Goal: Task Accomplishment & Management: Manage account settings

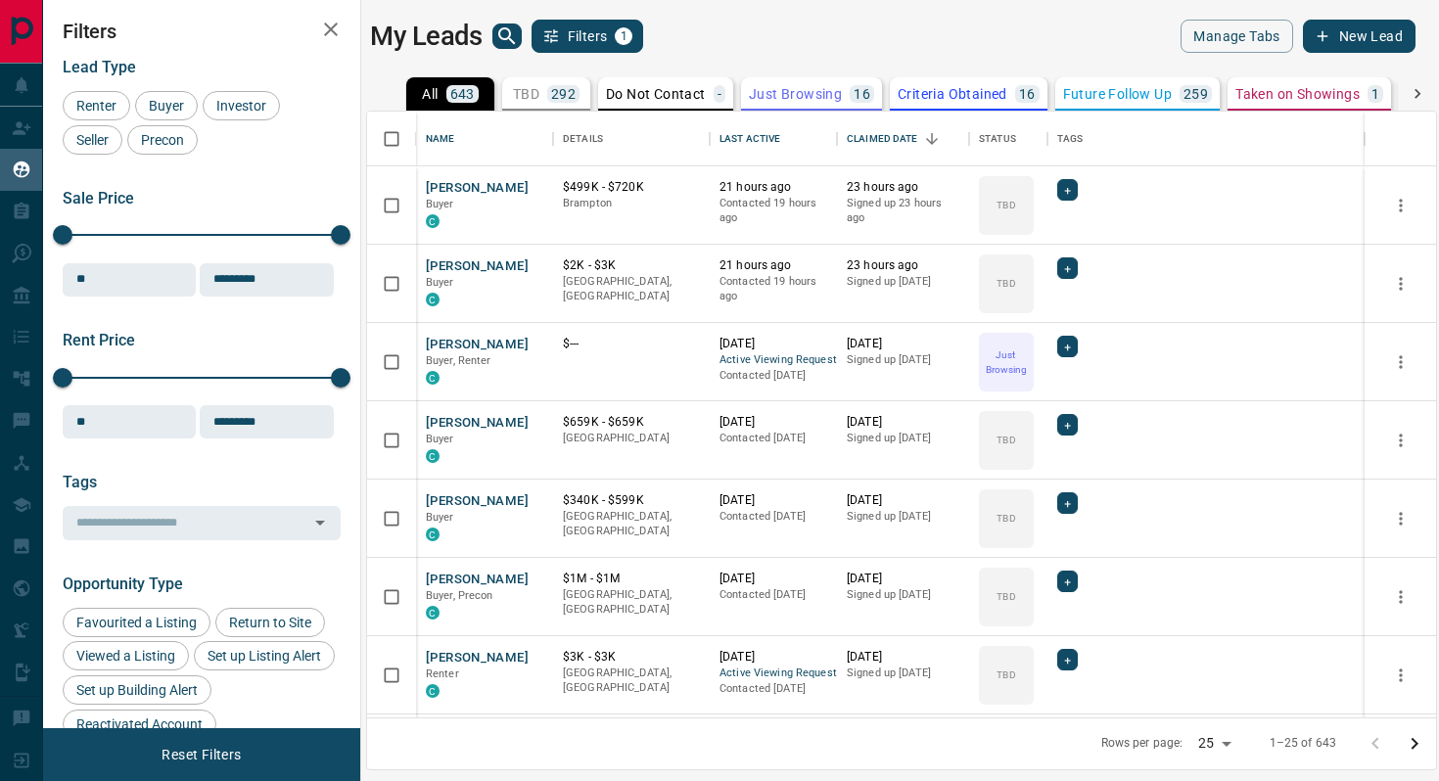
scroll to position [606, 1069]
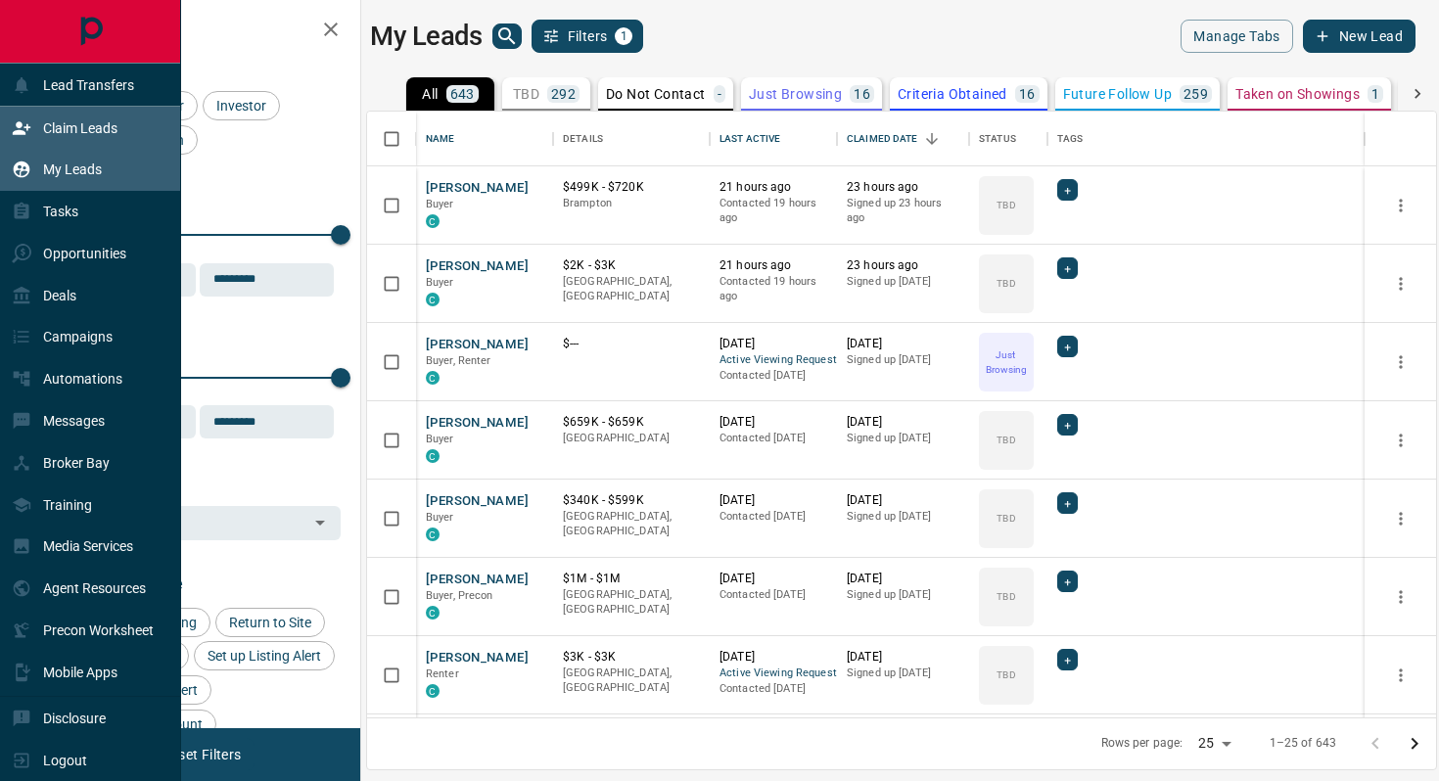
click at [8, 121] on div "Claim Leads" at bounding box center [90, 128] width 181 height 42
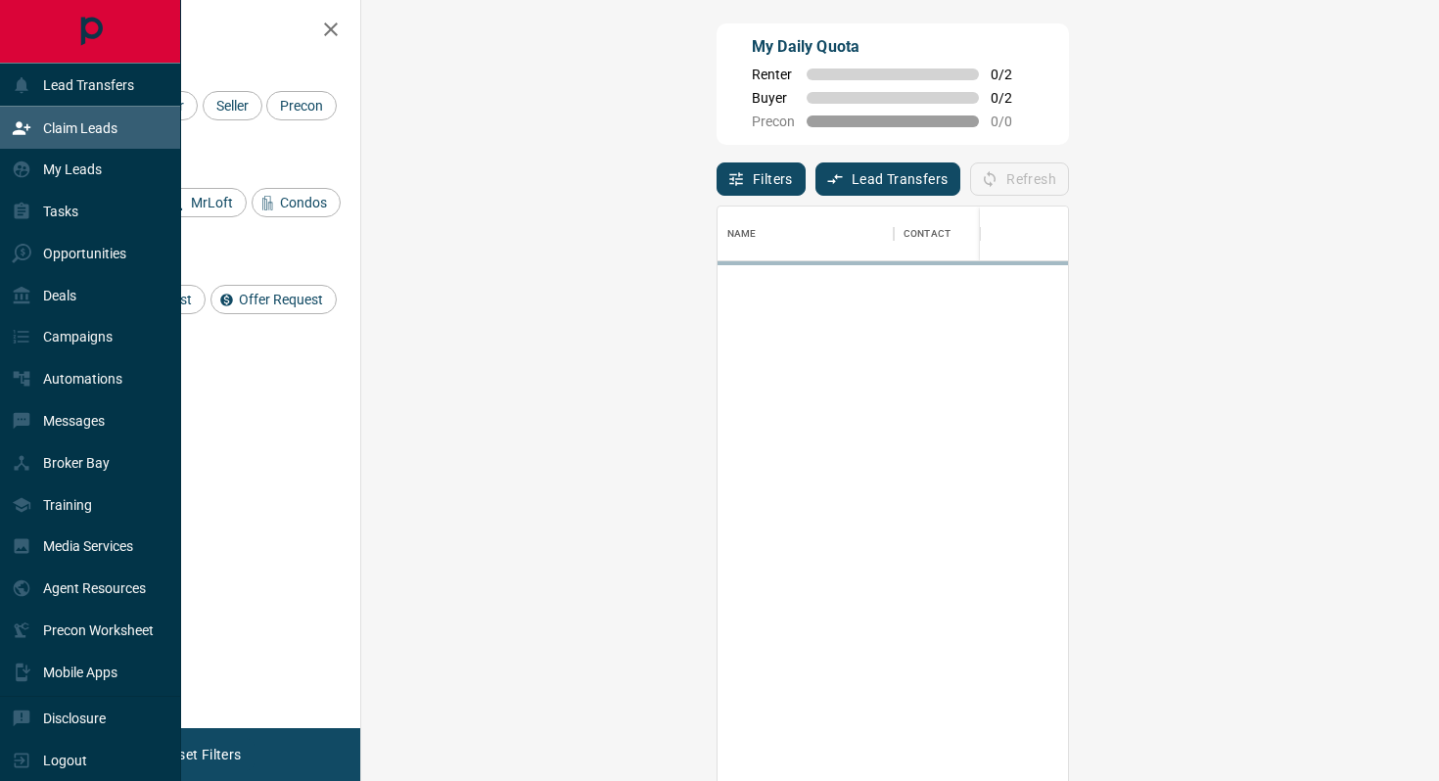
scroll to position [593, 1036]
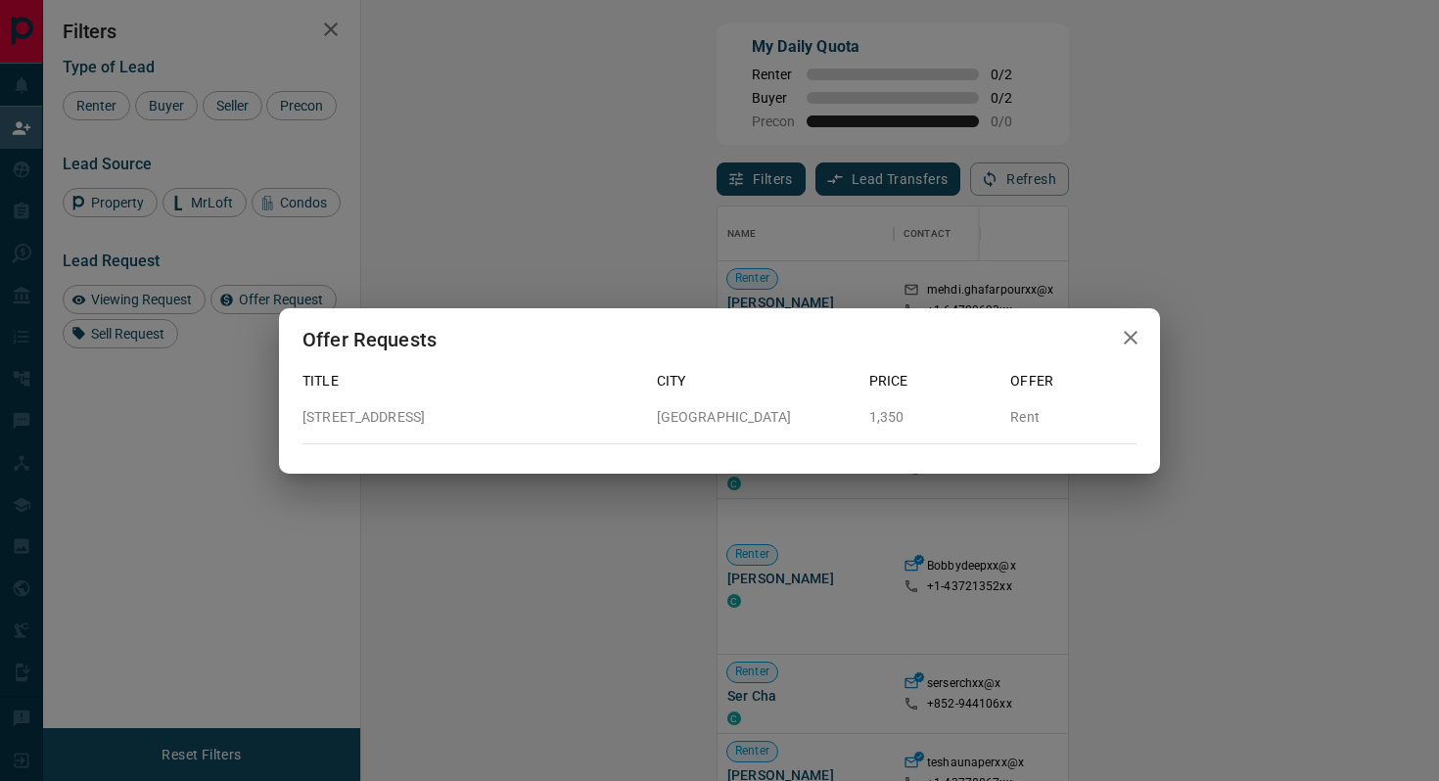
click at [1141, 328] on icon "button" at bounding box center [1130, 337] width 23 height 23
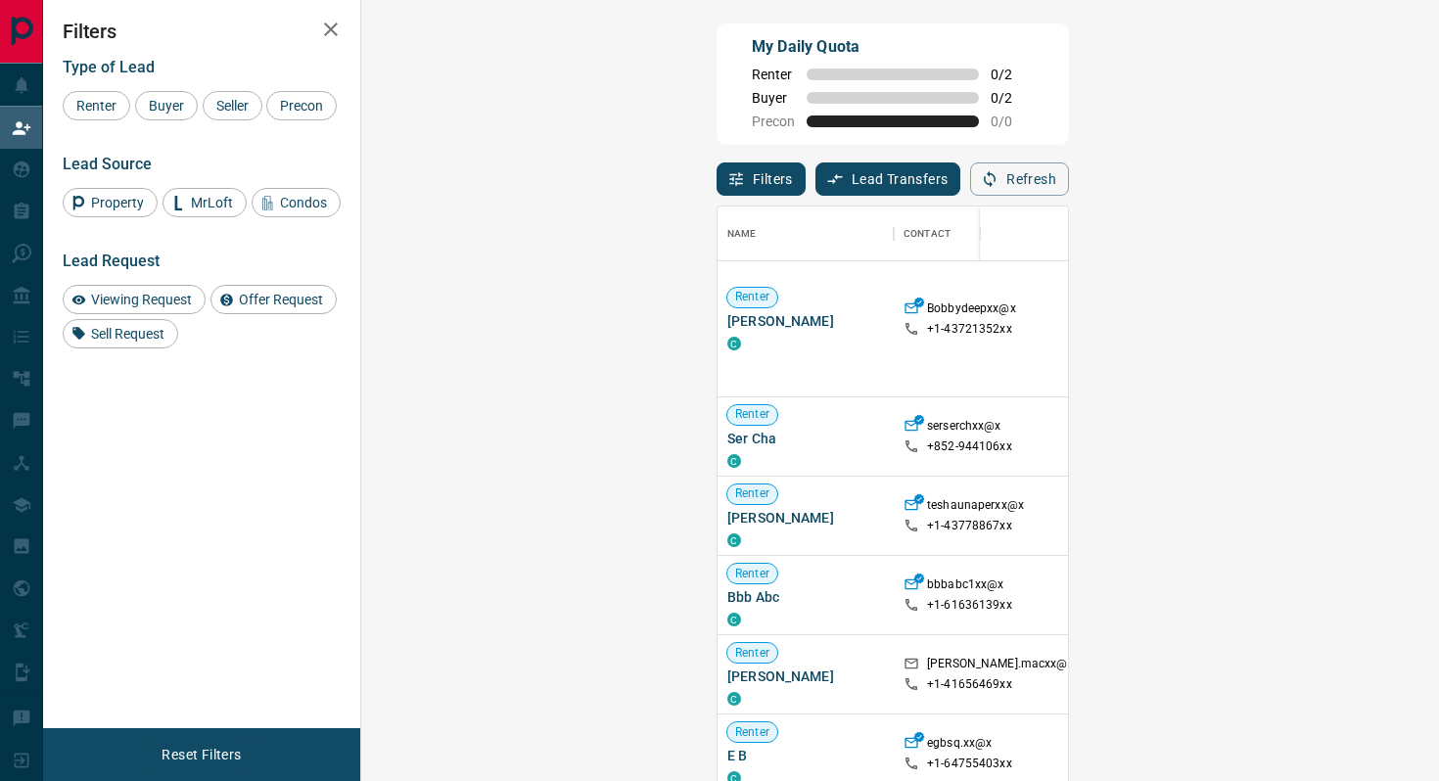
scroll to position [258, 0]
click at [166, 99] on span "Buyer" at bounding box center [166, 106] width 49 height 16
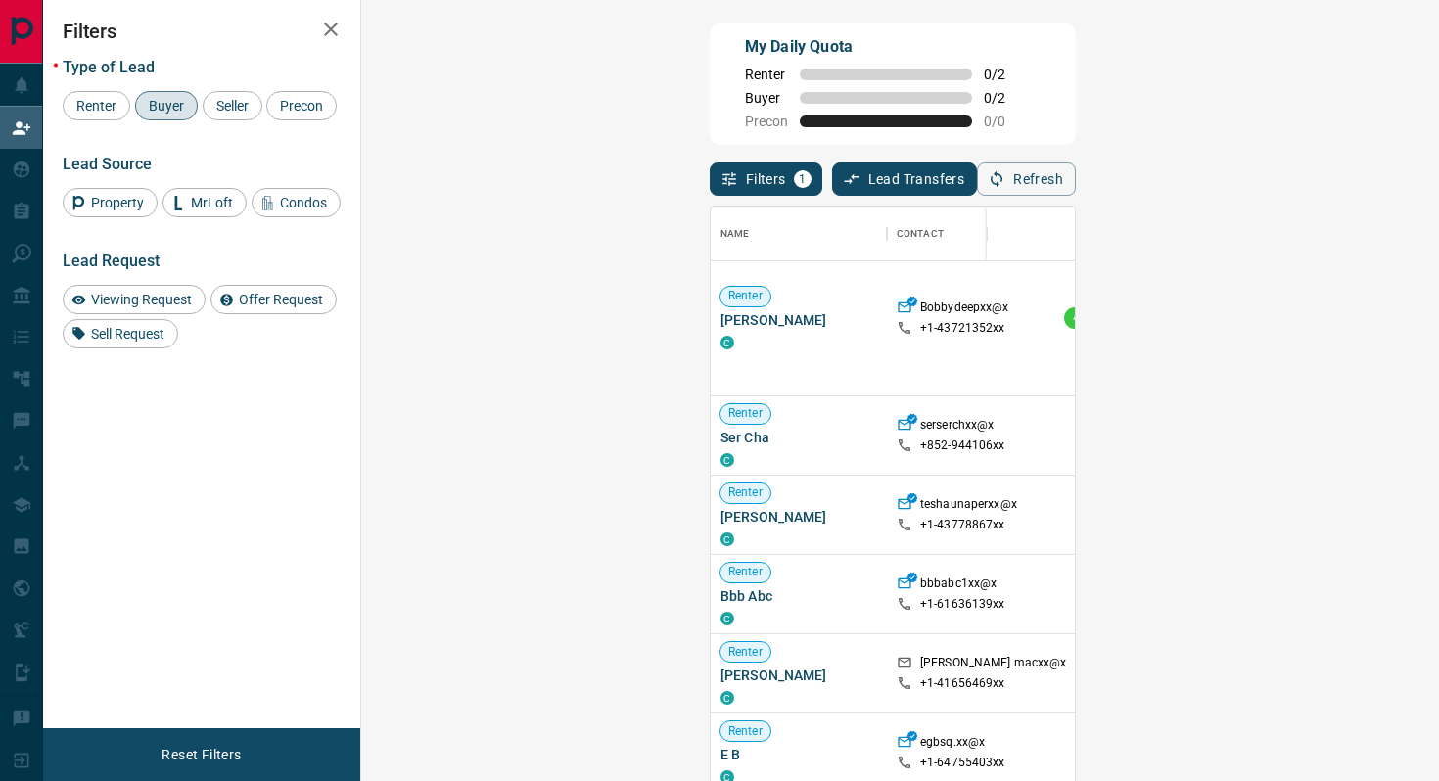
scroll to position [0, 0]
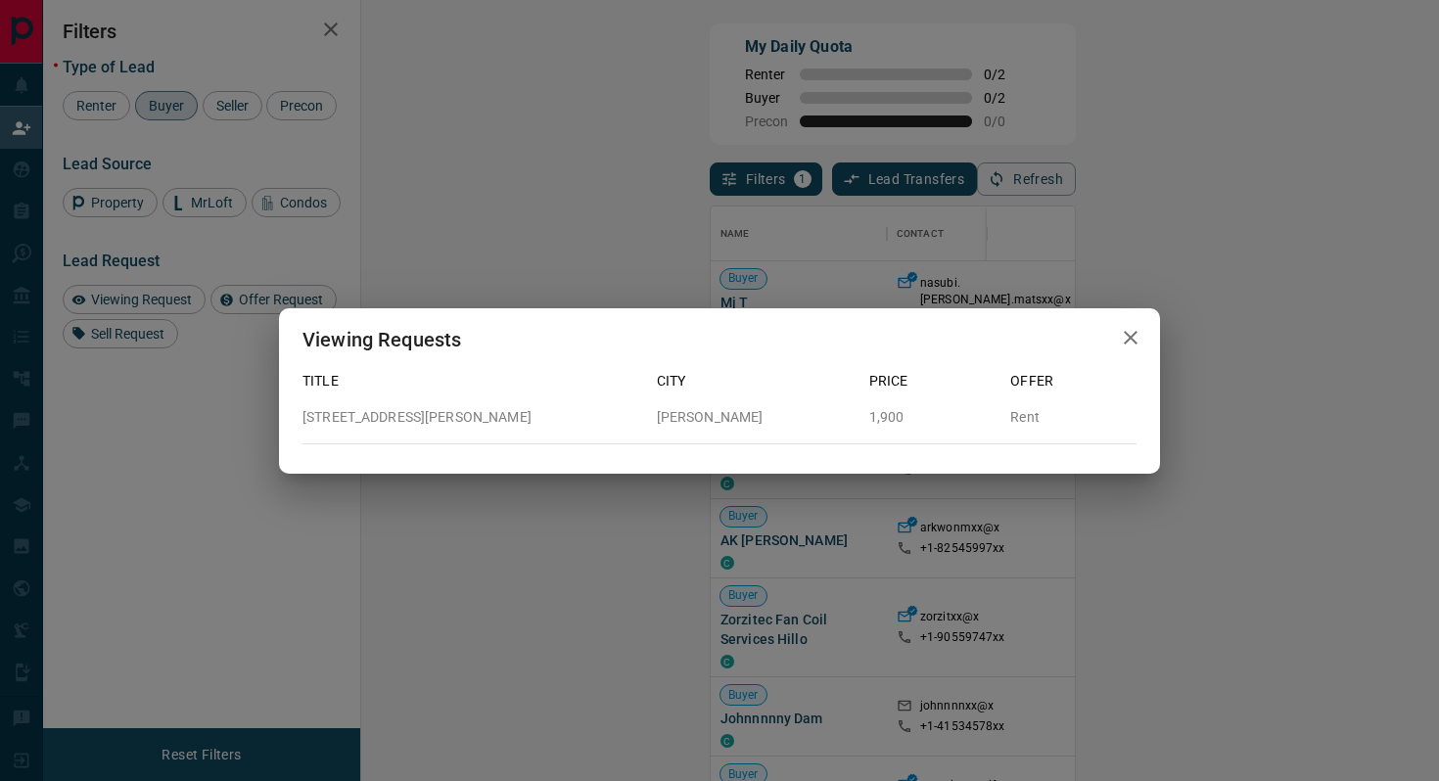
click at [1119, 330] on icon "button" at bounding box center [1130, 337] width 23 height 23
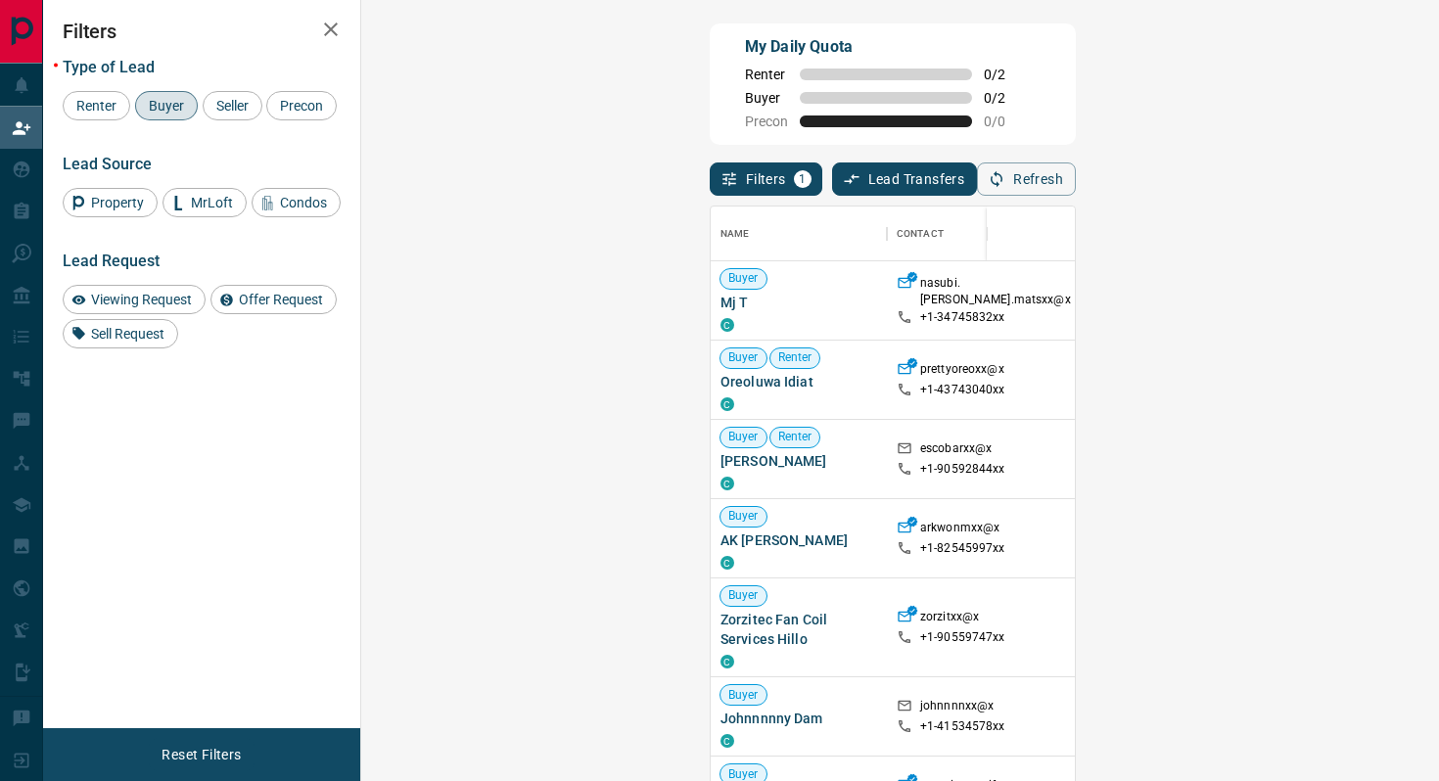
click at [920, 294] on p "nasubi.[PERSON_NAME].matsxx@x" at bounding box center [995, 291] width 151 height 33
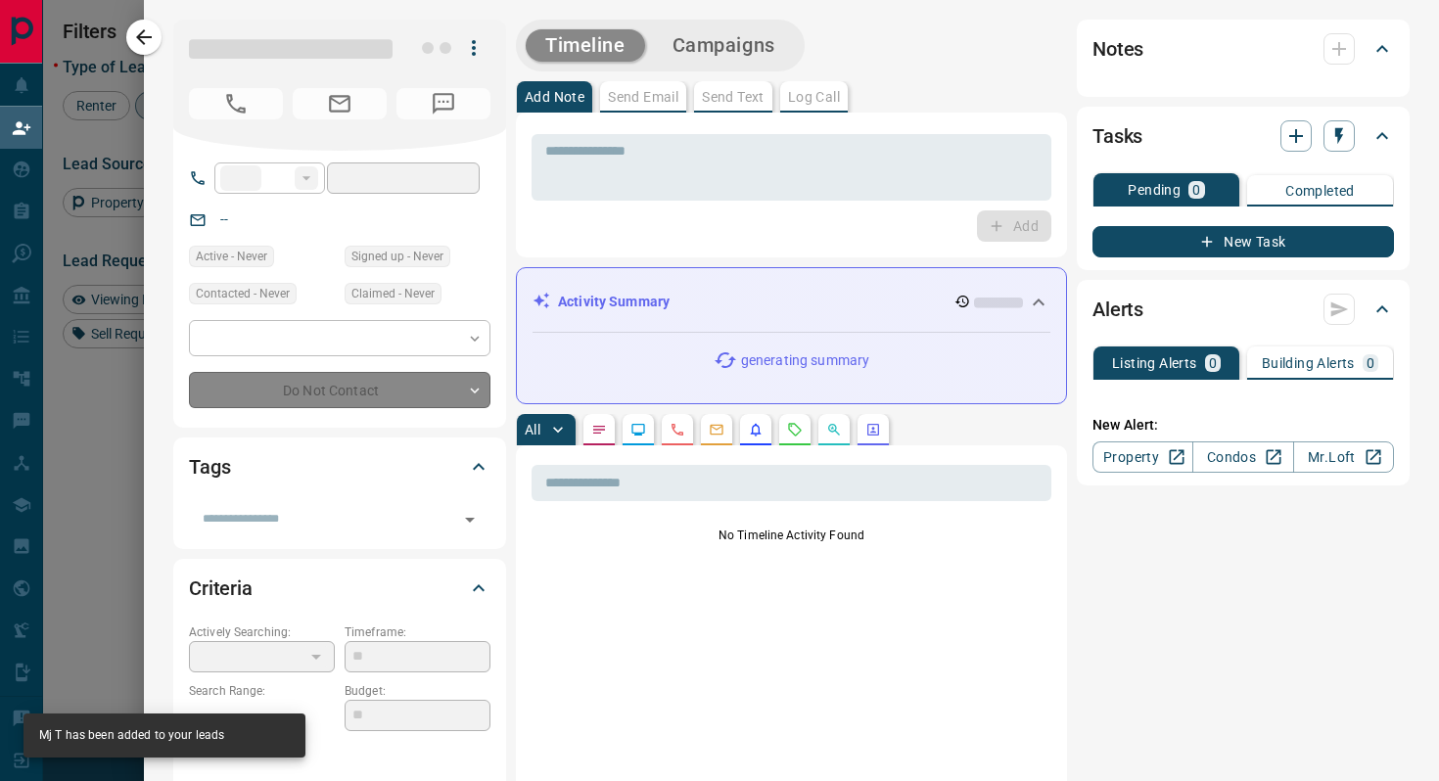
type input "**"
type input "**********"
type input "**"
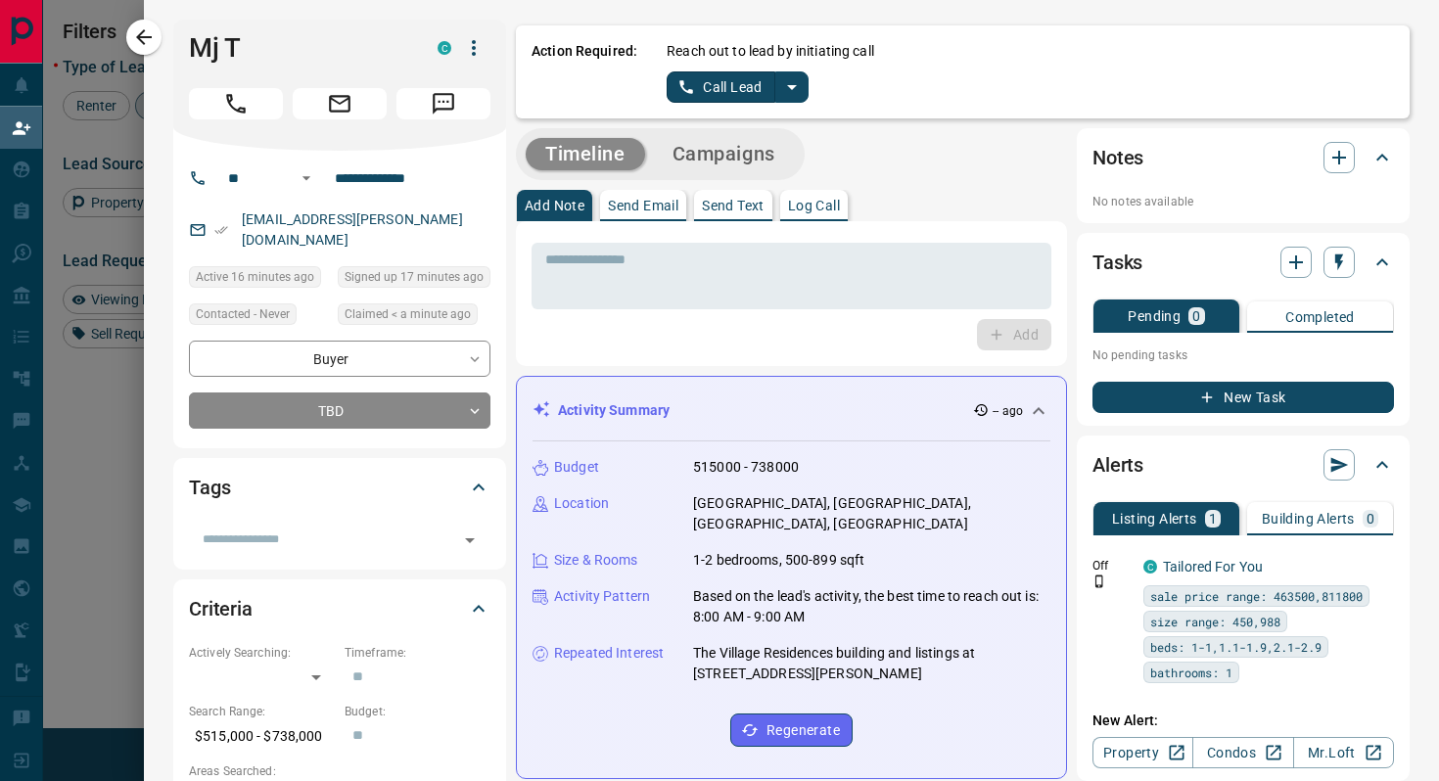
click at [794, 86] on icon "split button" at bounding box center [792, 87] width 10 height 5
click at [761, 150] on li "Log Manual Call" at bounding box center [737, 154] width 119 height 29
click at [737, 89] on button "Log Manual Call" at bounding box center [731, 86] width 129 height 31
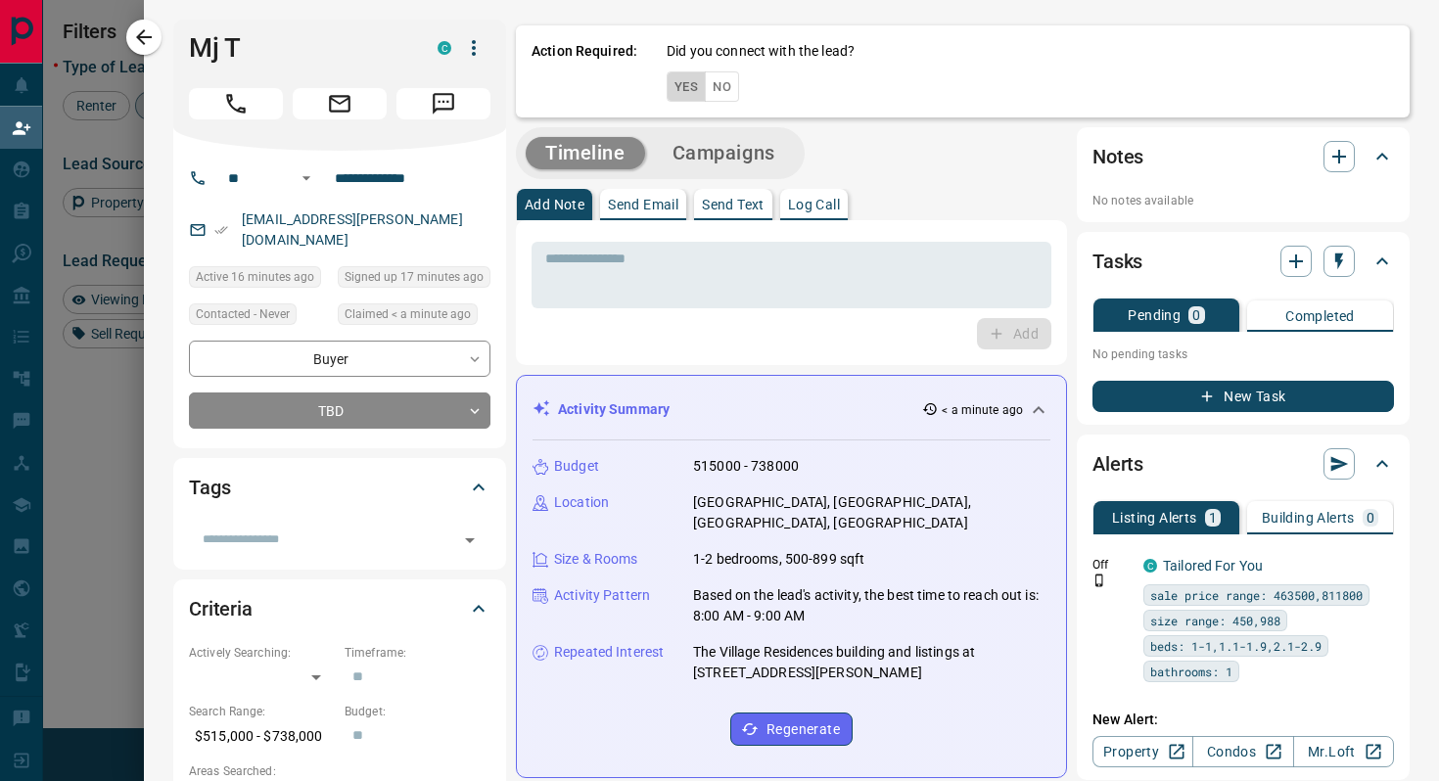
click at [689, 89] on button "Yes" at bounding box center [686, 86] width 39 height 30
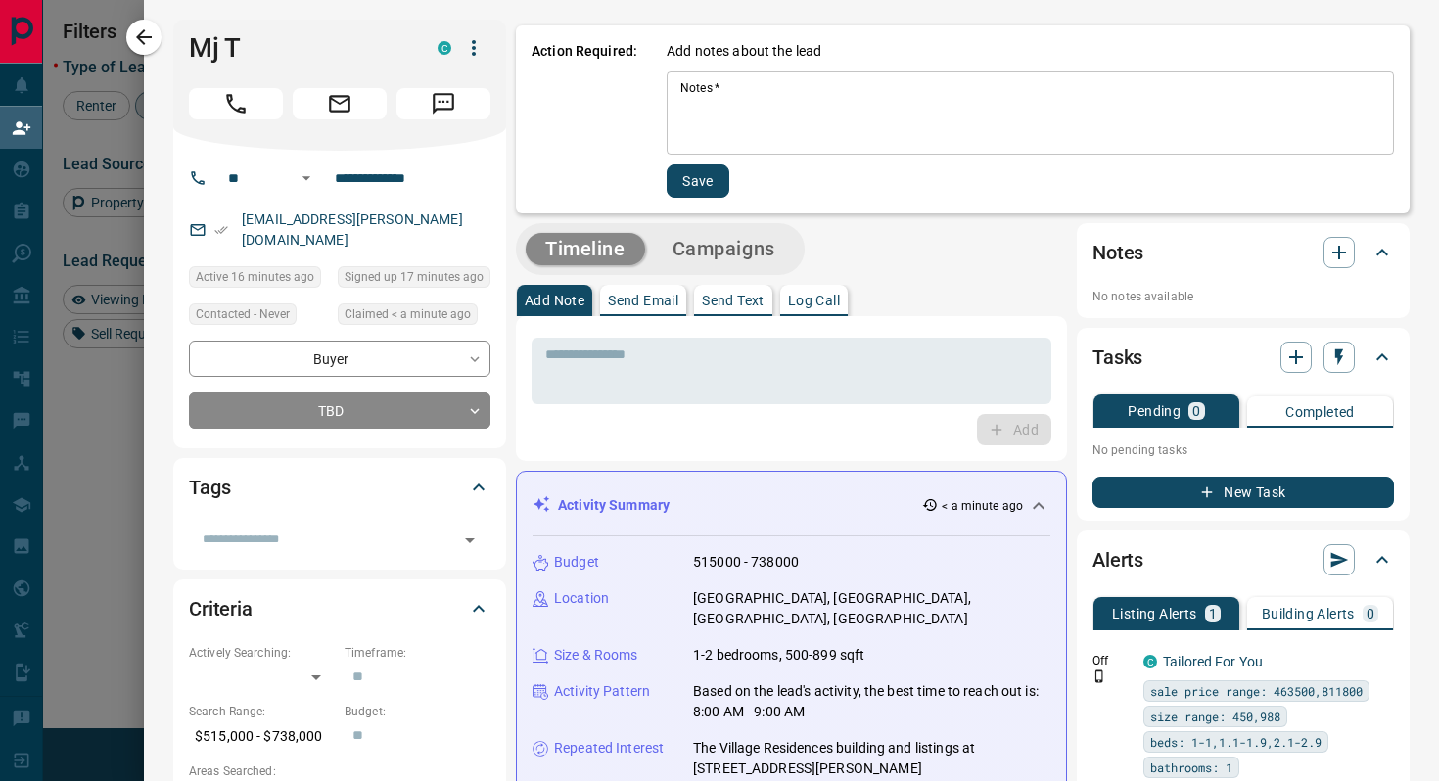
click at [696, 90] on div "Notes   * * Notes   *" at bounding box center [1030, 112] width 727 height 83
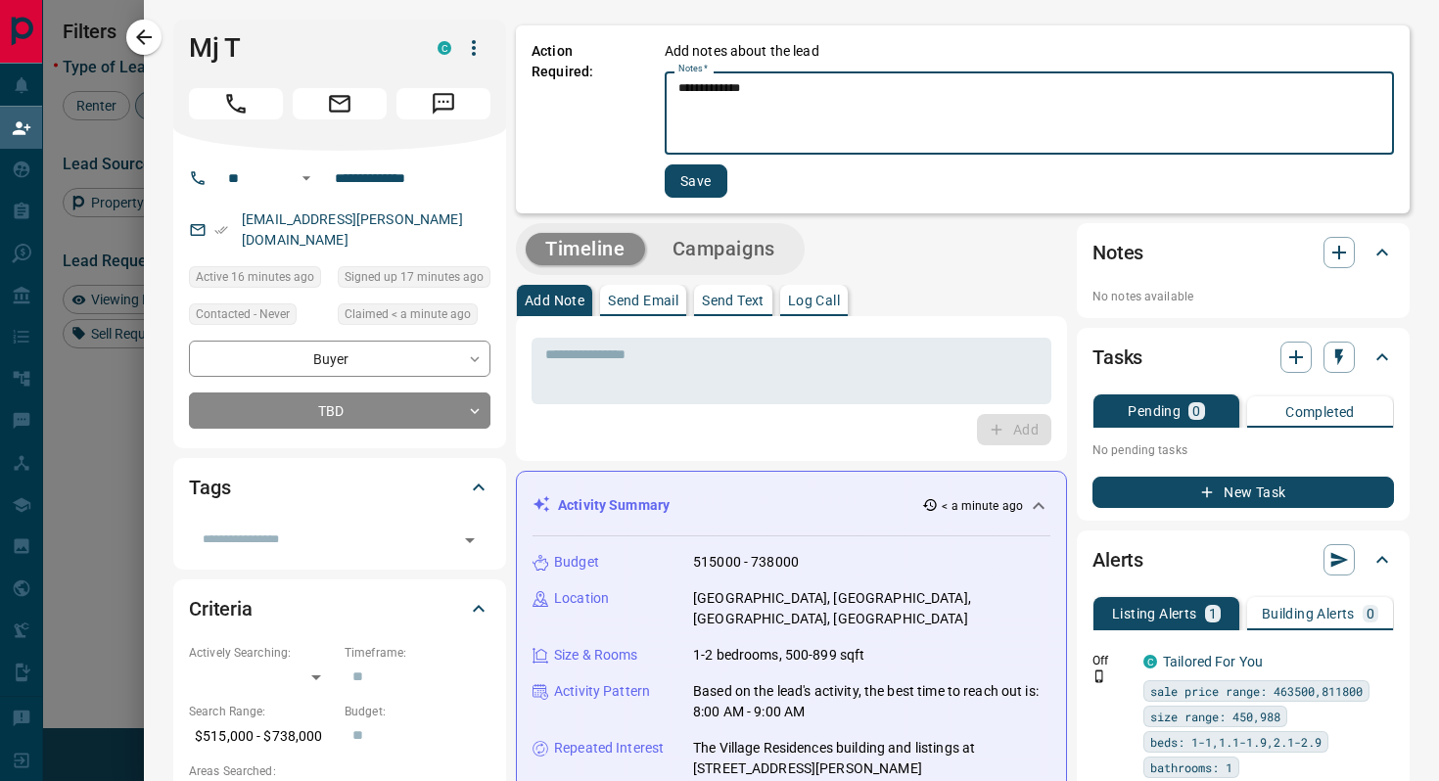
type textarea "**********"
click at [683, 175] on button "Save" at bounding box center [696, 180] width 63 height 33
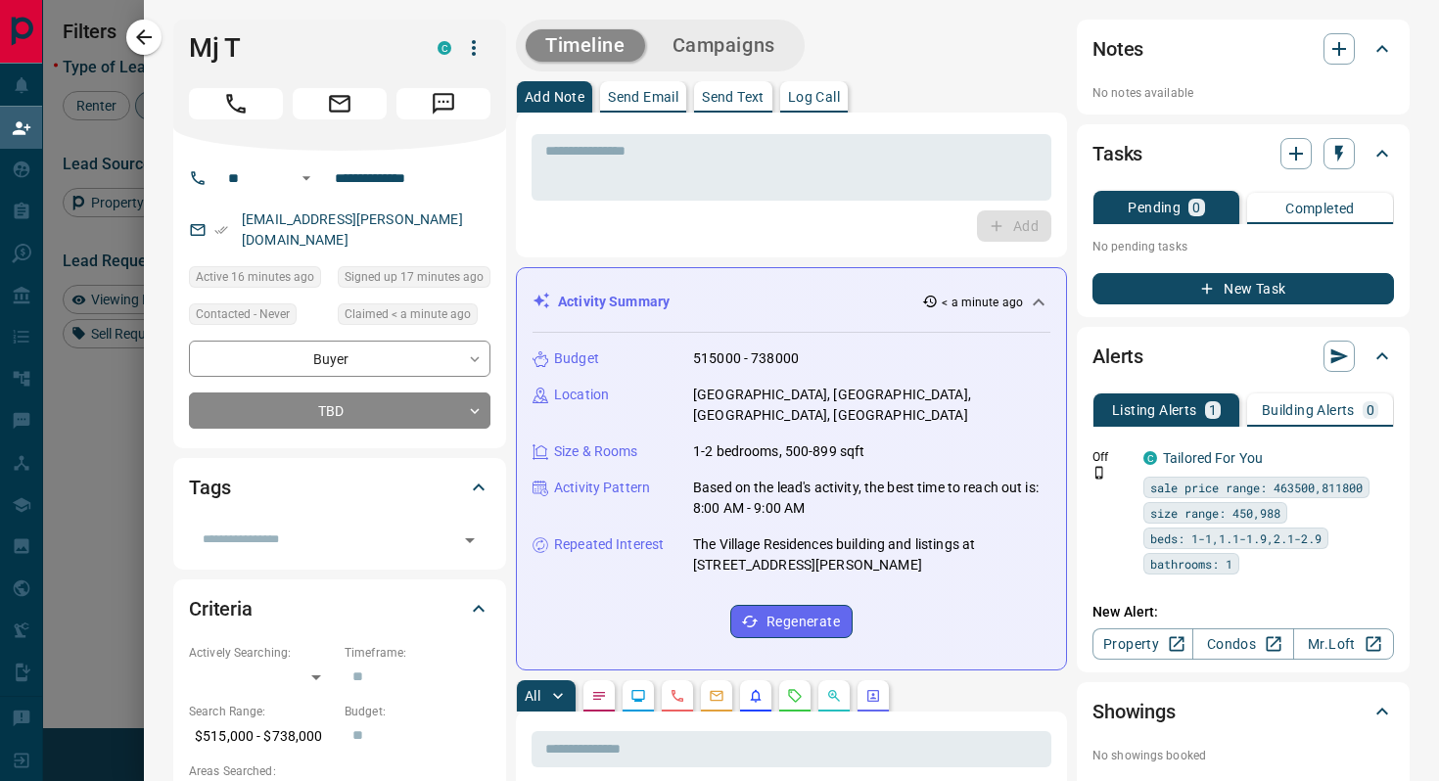
click at [747, 99] on p "Send Text" at bounding box center [733, 97] width 63 height 14
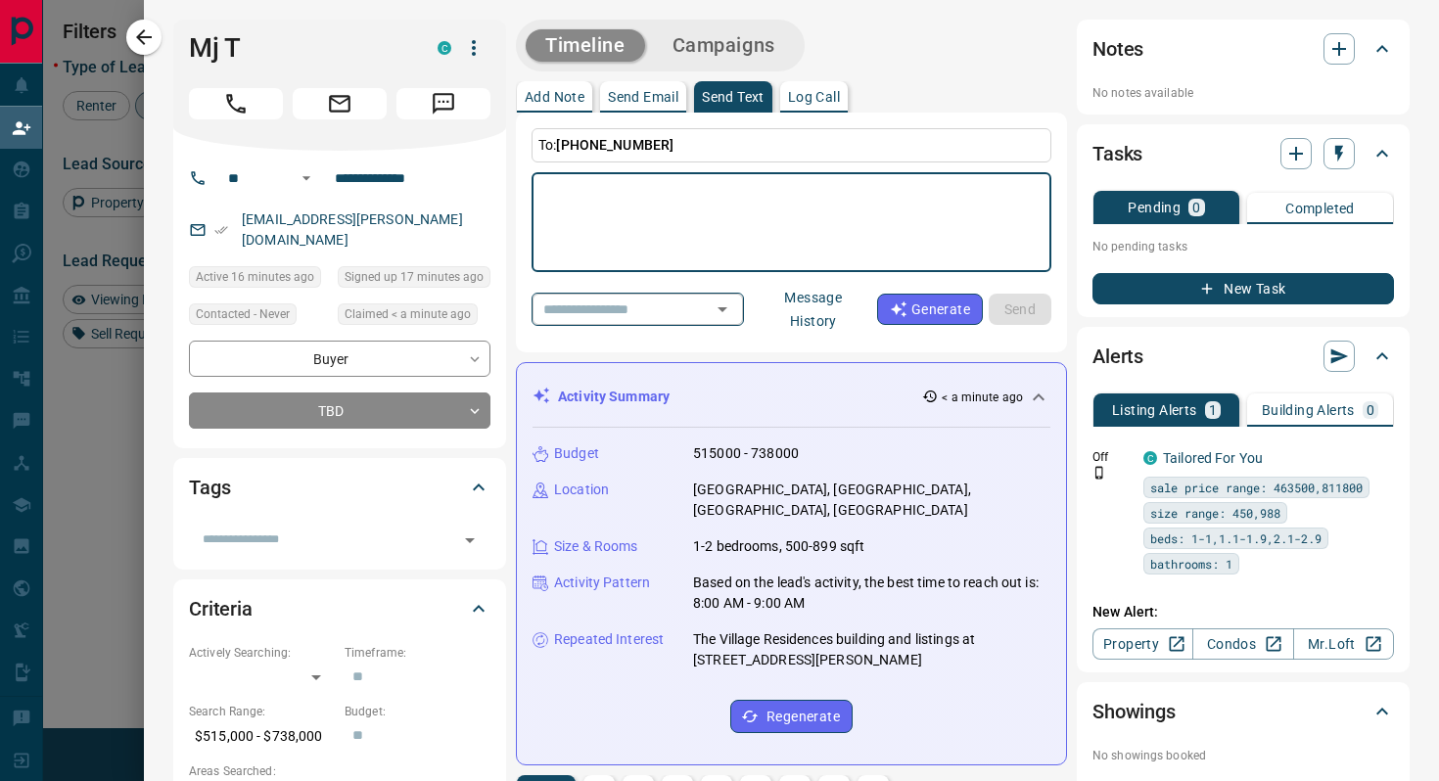
click at [664, 303] on input "text" at bounding box center [610, 309] width 149 height 24
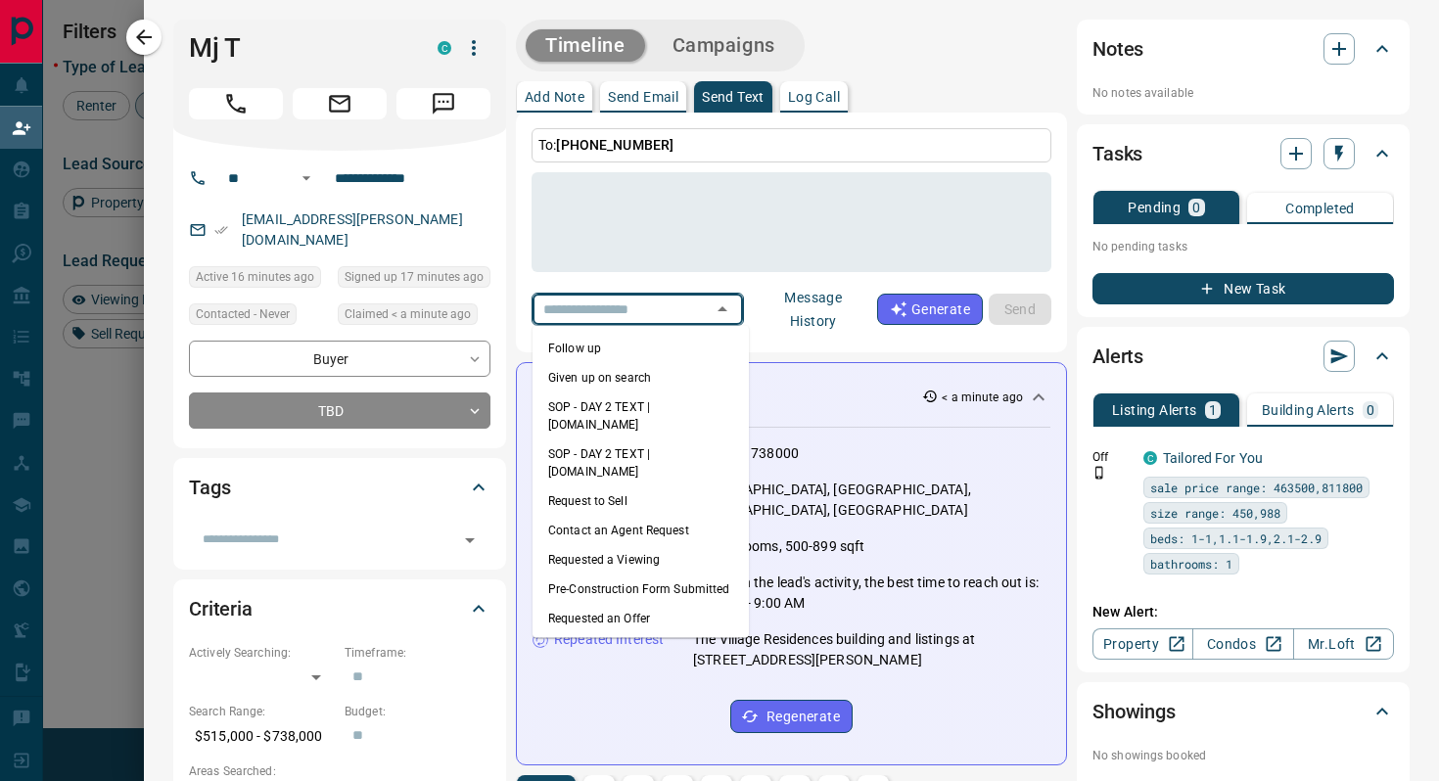
scroll to position [232, 0]
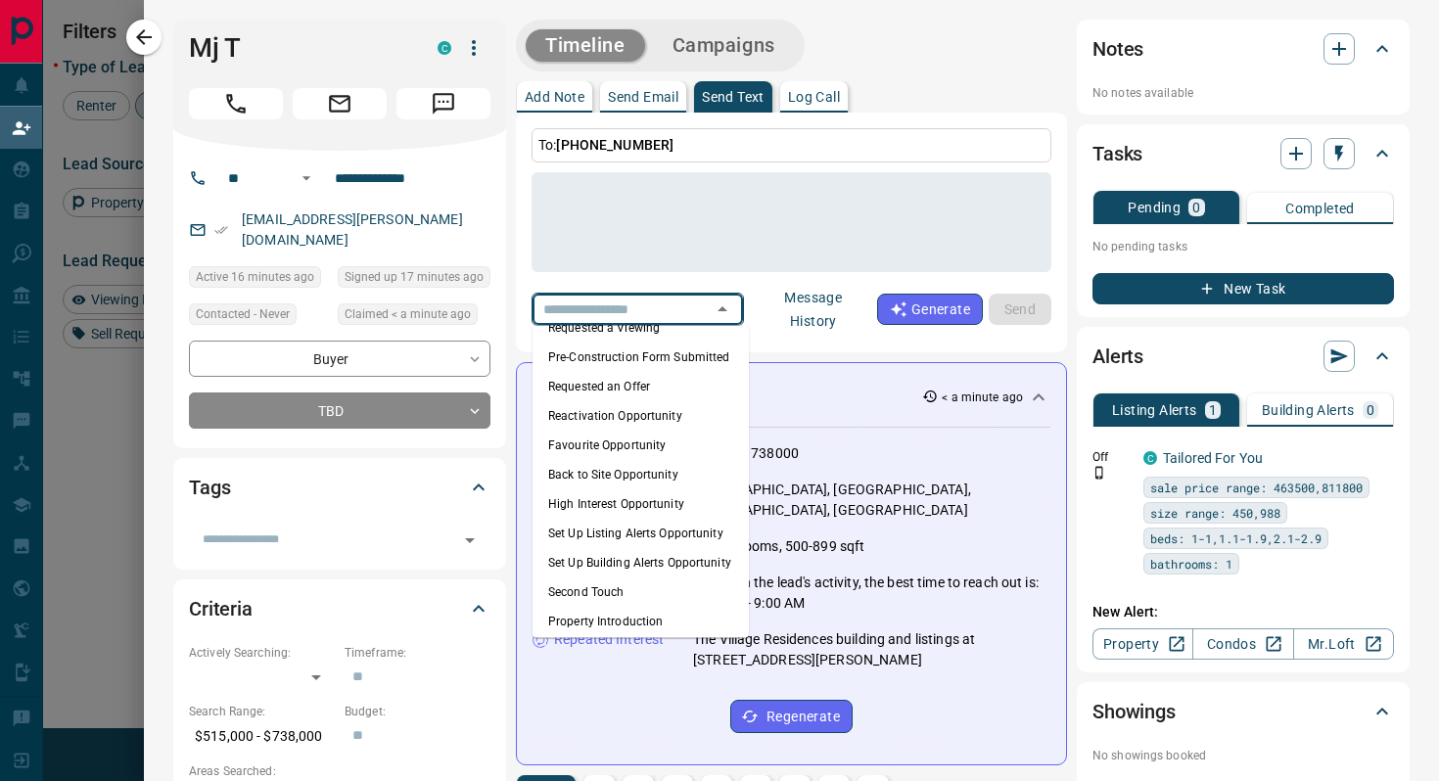
click at [578, 636] on li "Condos Introduction" at bounding box center [641, 650] width 216 height 29
type textarea "**********"
type input "**********"
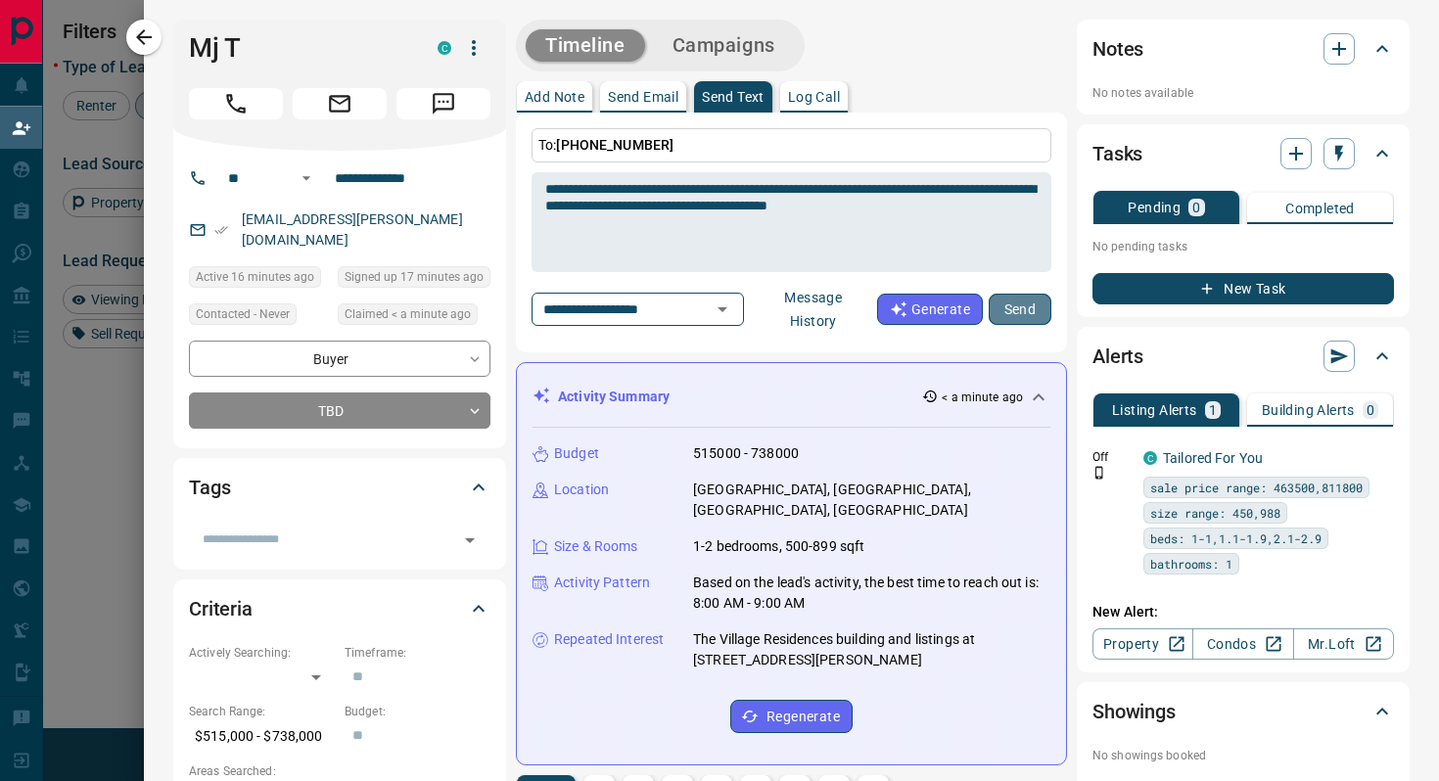
click at [1030, 309] on button "Send" at bounding box center [1020, 309] width 63 height 31
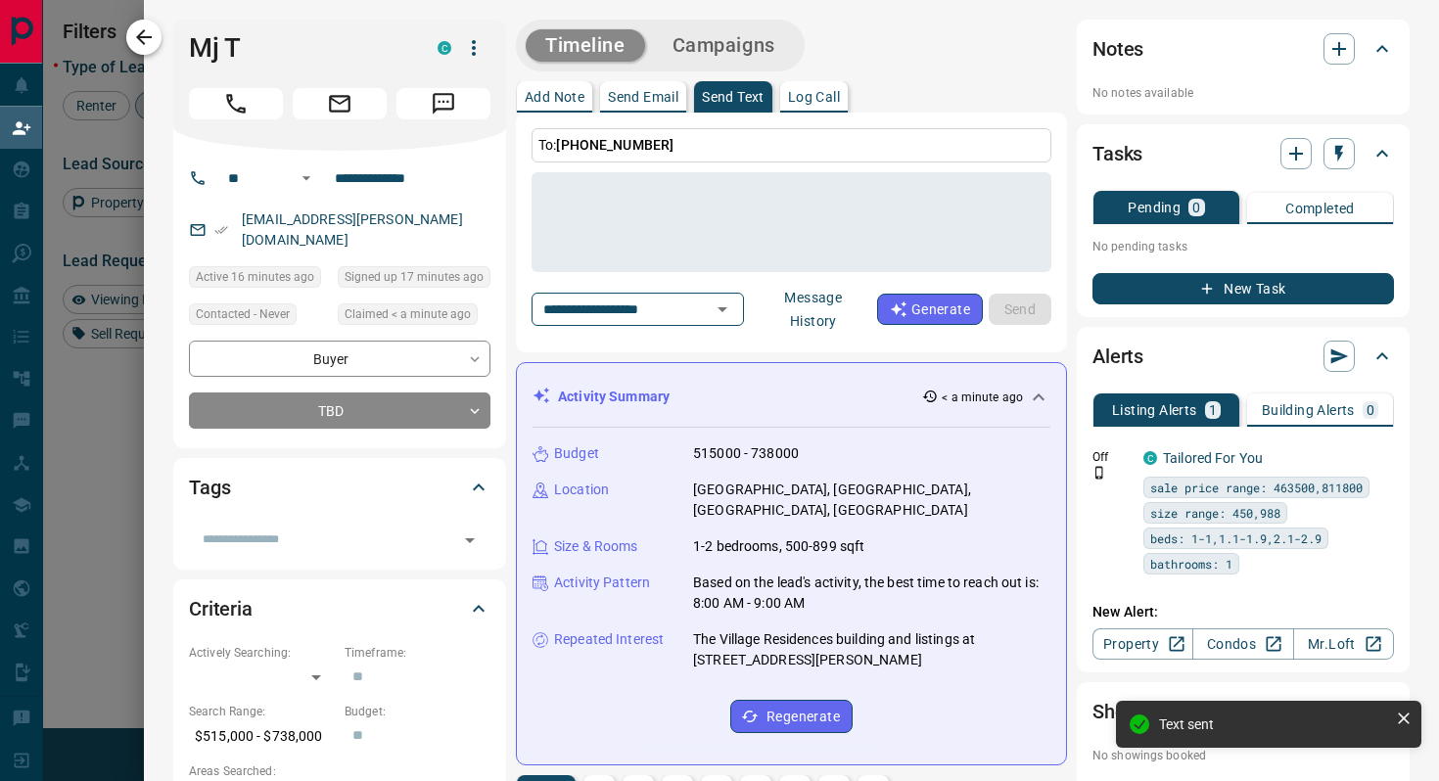
scroll to position [865, 0]
click at [135, 27] on icon "button" at bounding box center [143, 36] width 23 height 23
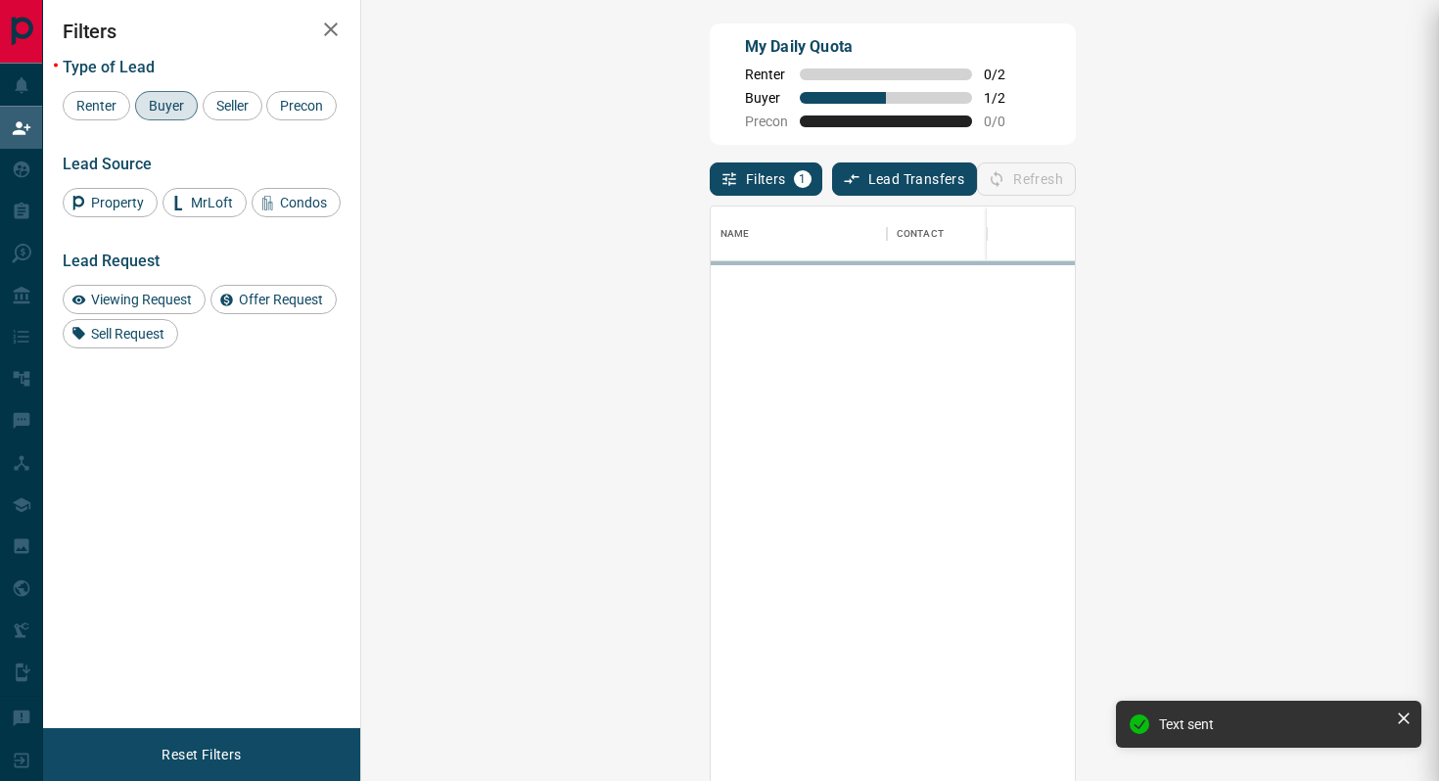
scroll to position [593, 1036]
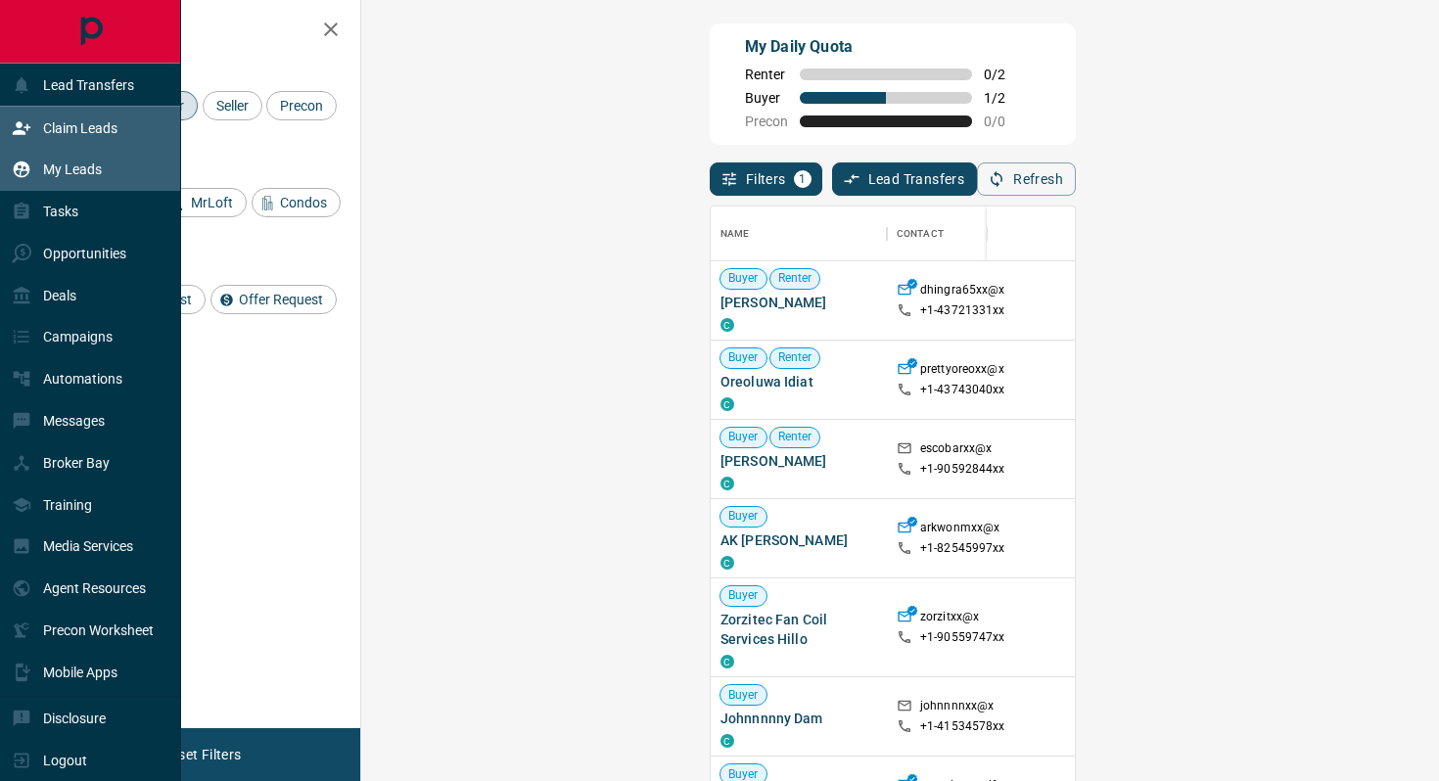
click at [36, 168] on div "My Leads" at bounding box center [57, 170] width 90 height 32
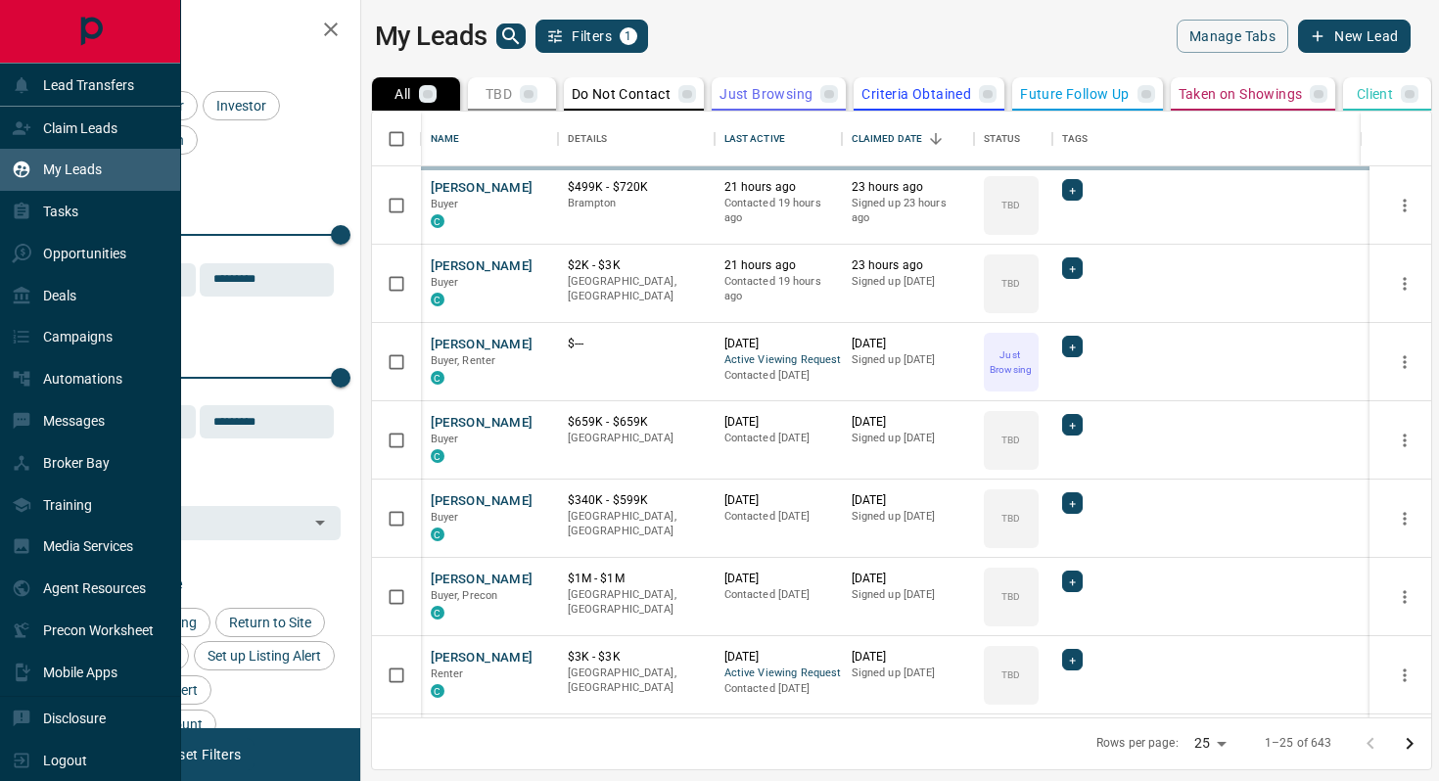
scroll to position [606, 1069]
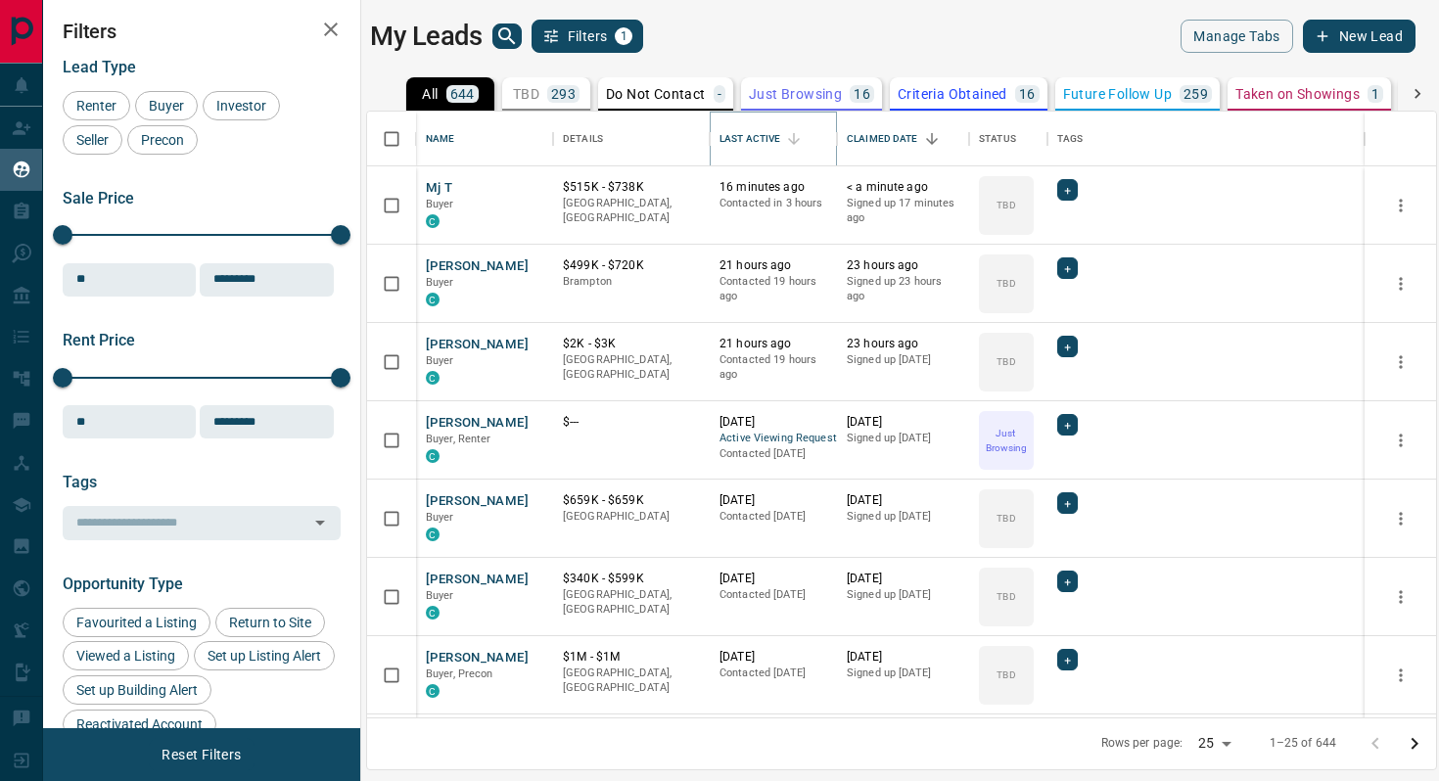
click at [797, 137] on icon "Sort" at bounding box center [794, 139] width 18 height 18
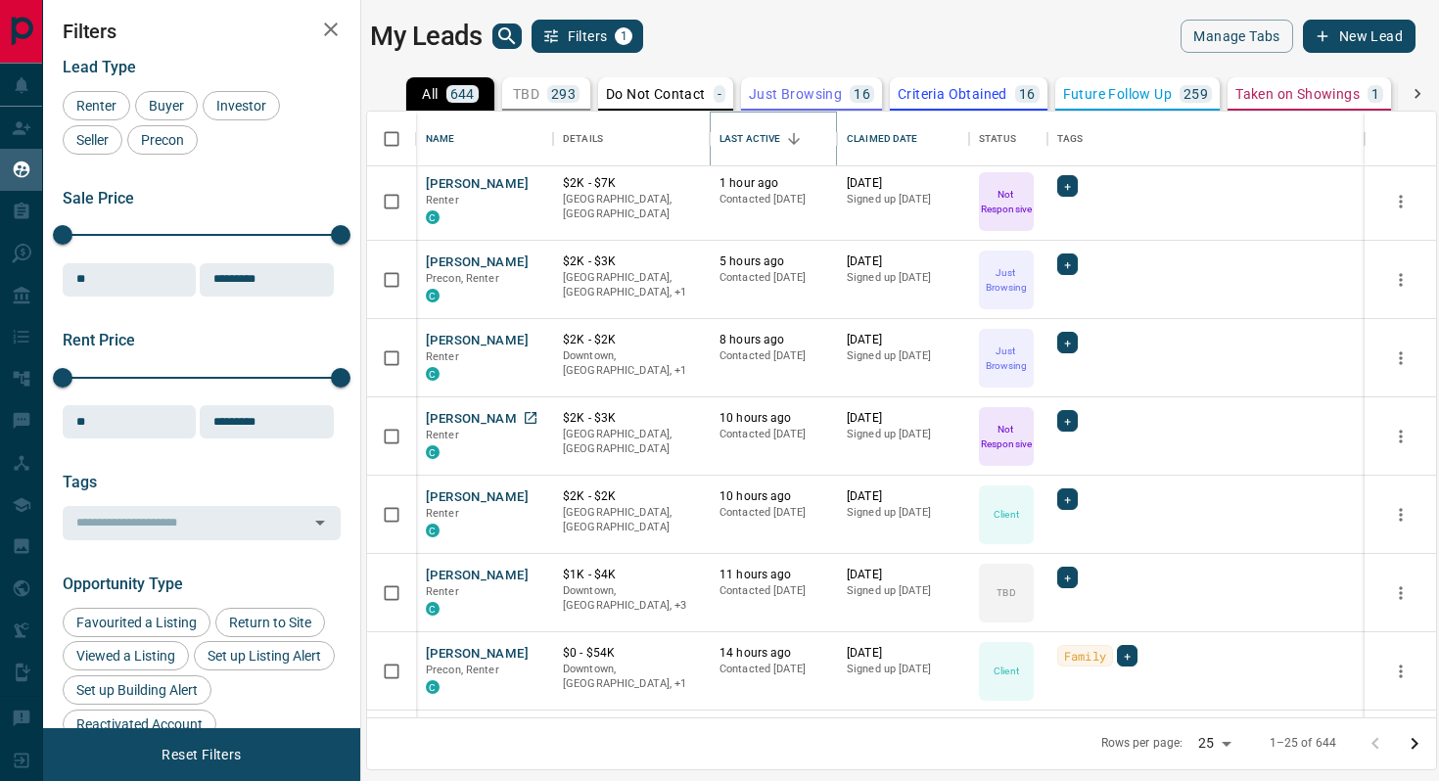
scroll to position [244, 0]
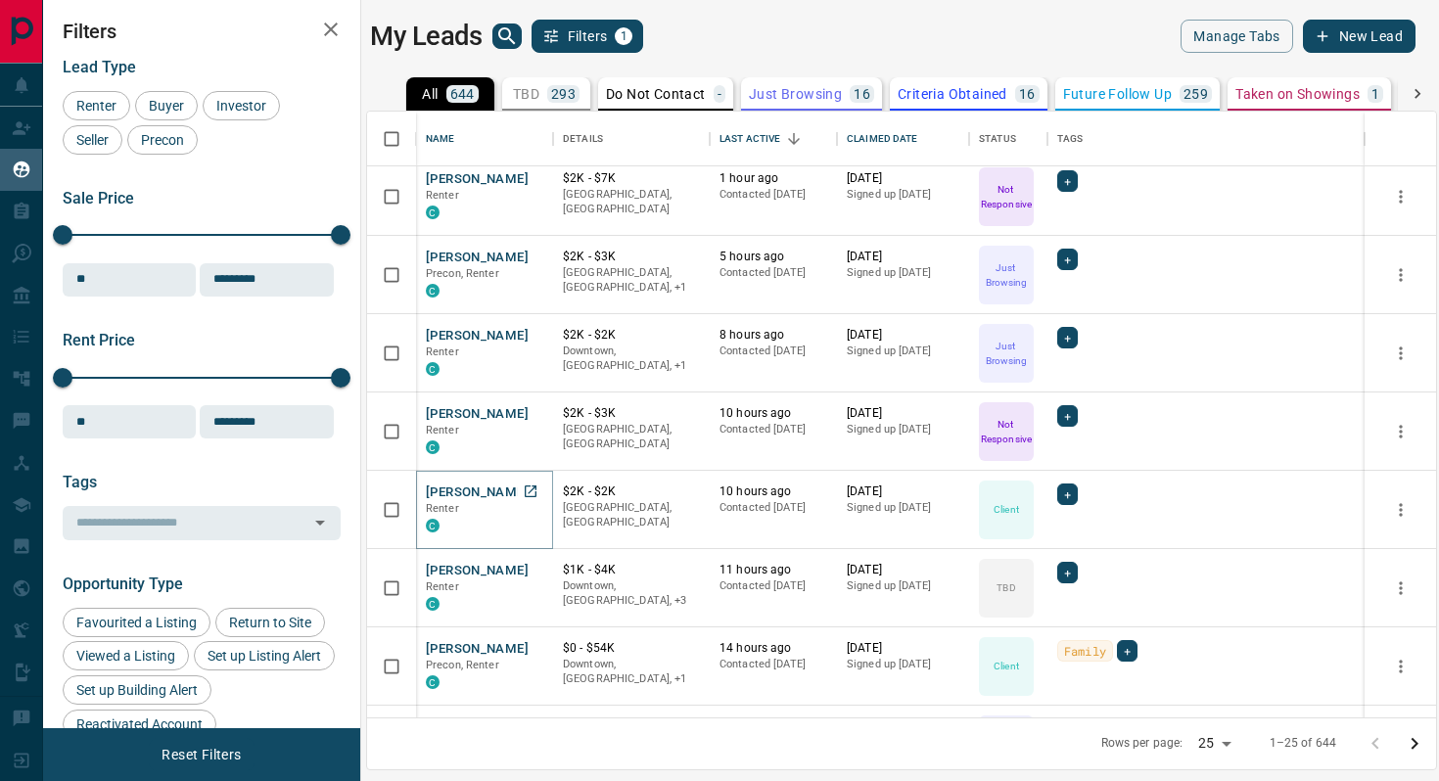
click at [476, 490] on button "[PERSON_NAME]" at bounding box center [477, 493] width 103 height 19
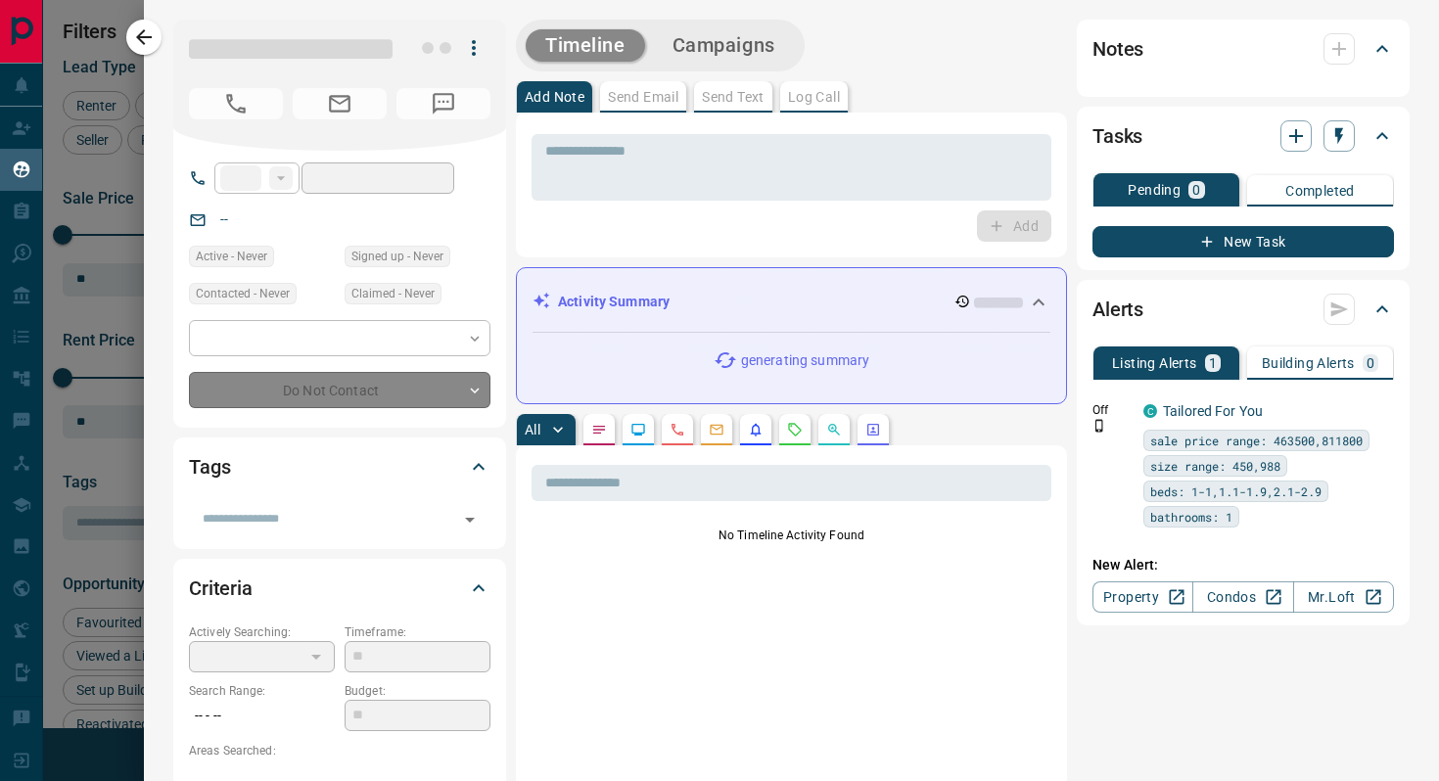
type input "**"
type input "**********"
type input "**"
type input "*"
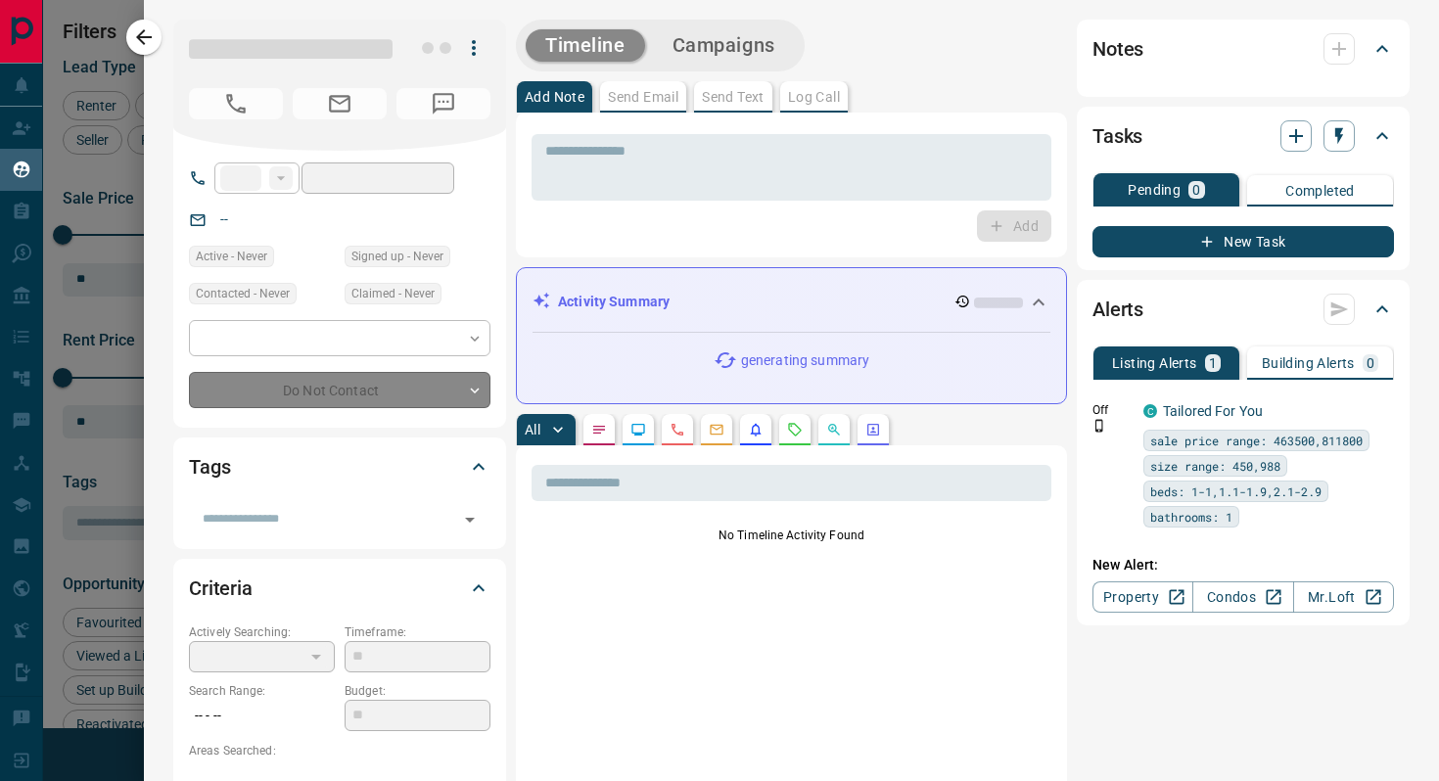
type input "**********"
type input "*******"
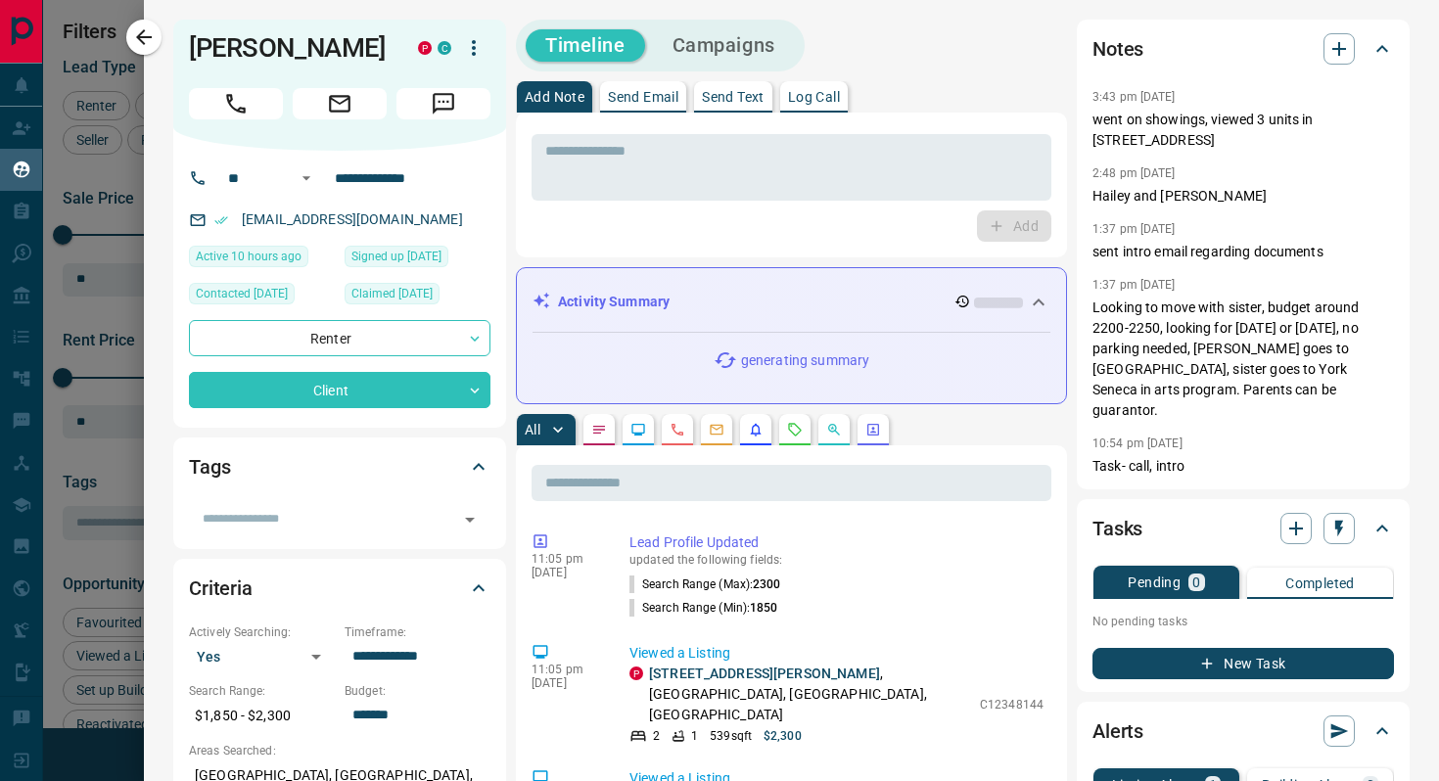
click at [474, 36] on icon "button" at bounding box center [473, 47] width 23 height 23
click at [915, 40] on div at bounding box center [719, 390] width 1439 height 781
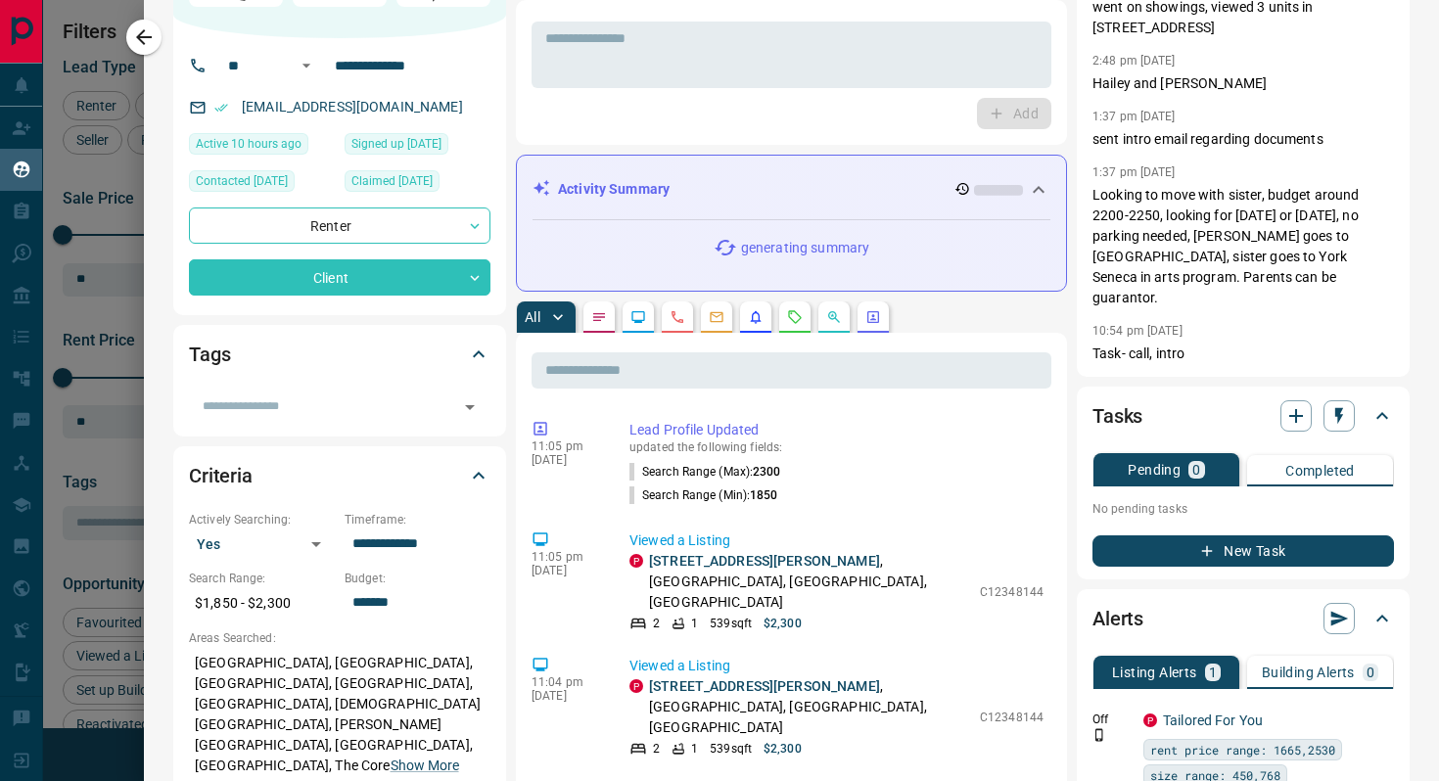
scroll to position [0, 0]
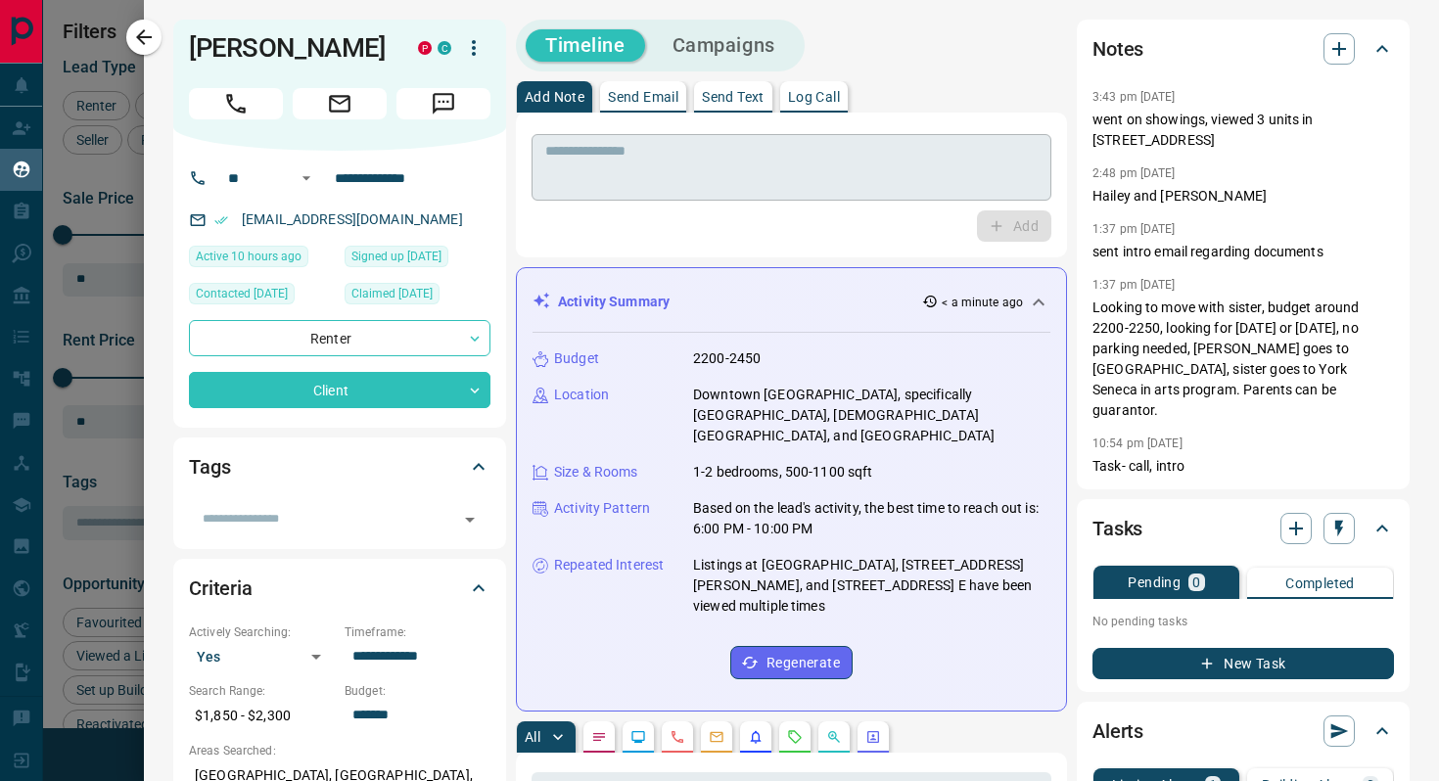
click at [598, 185] on textarea at bounding box center [791, 168] width 492 height 50
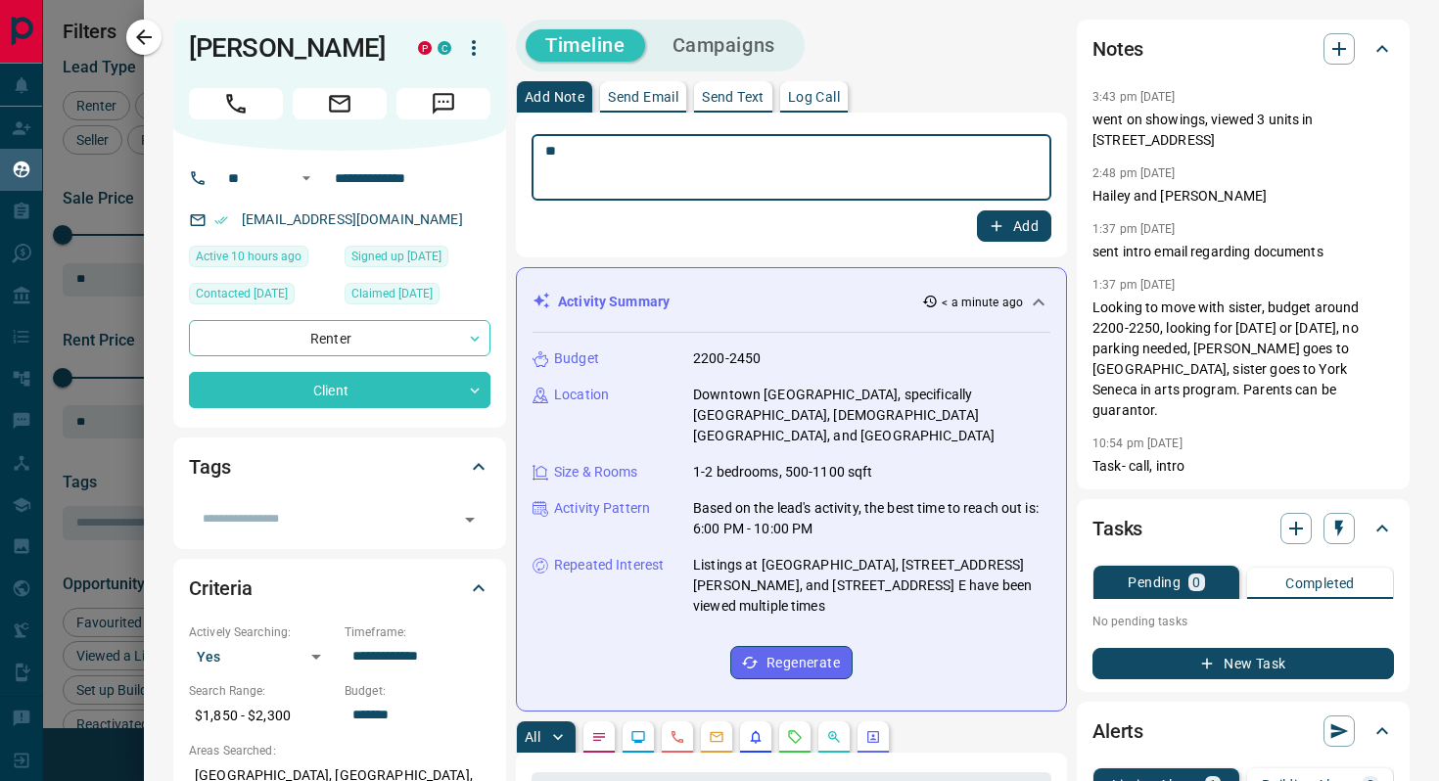
type textarea "*"
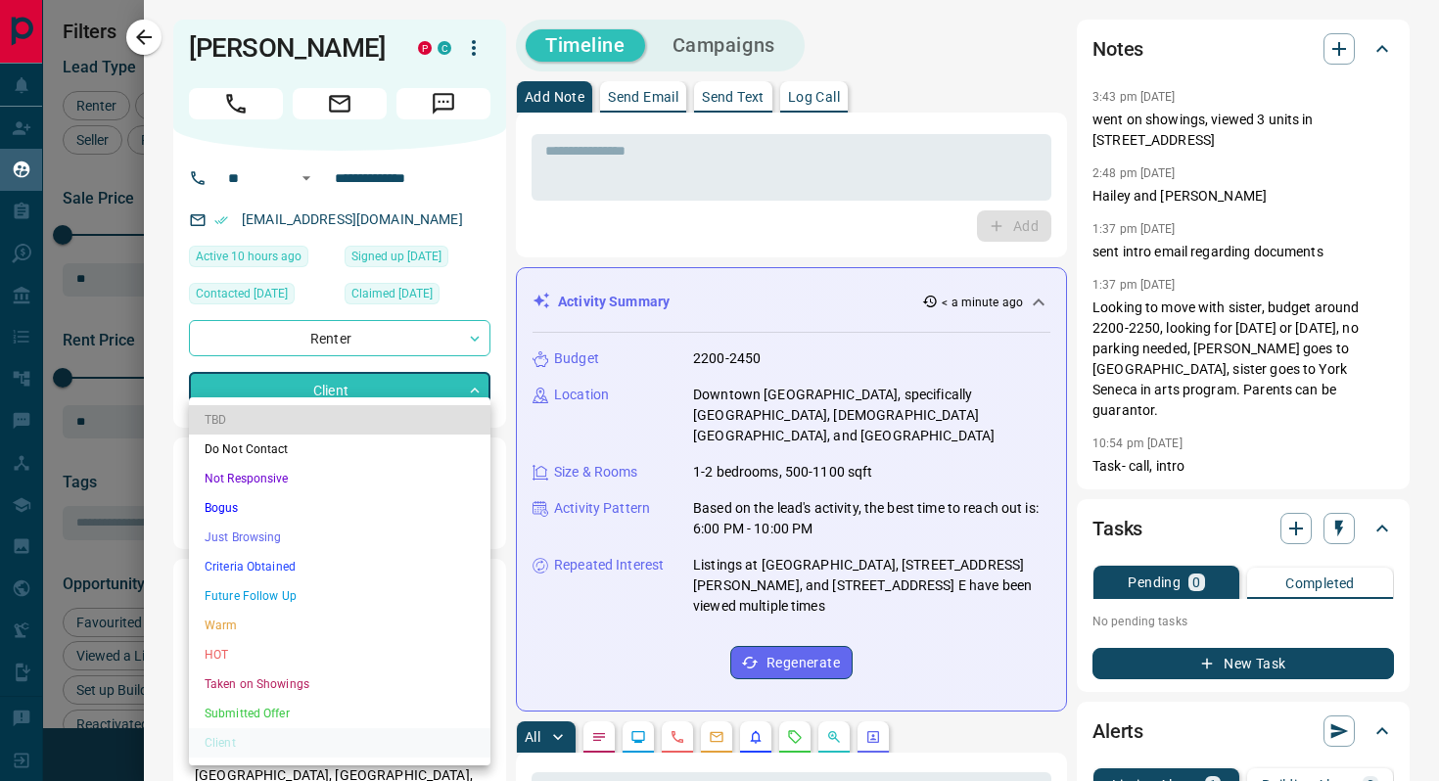
click at [429, 374] on body "Lead Transfers Claim Leads My Leads Tasks Opportunities Deals Campaigns Automat…" at bounding box center [719, 378] width 1439 height 757
click at [355, 536] on li "Just Browsing" at bounding box center [340, 537] width 302 height 29
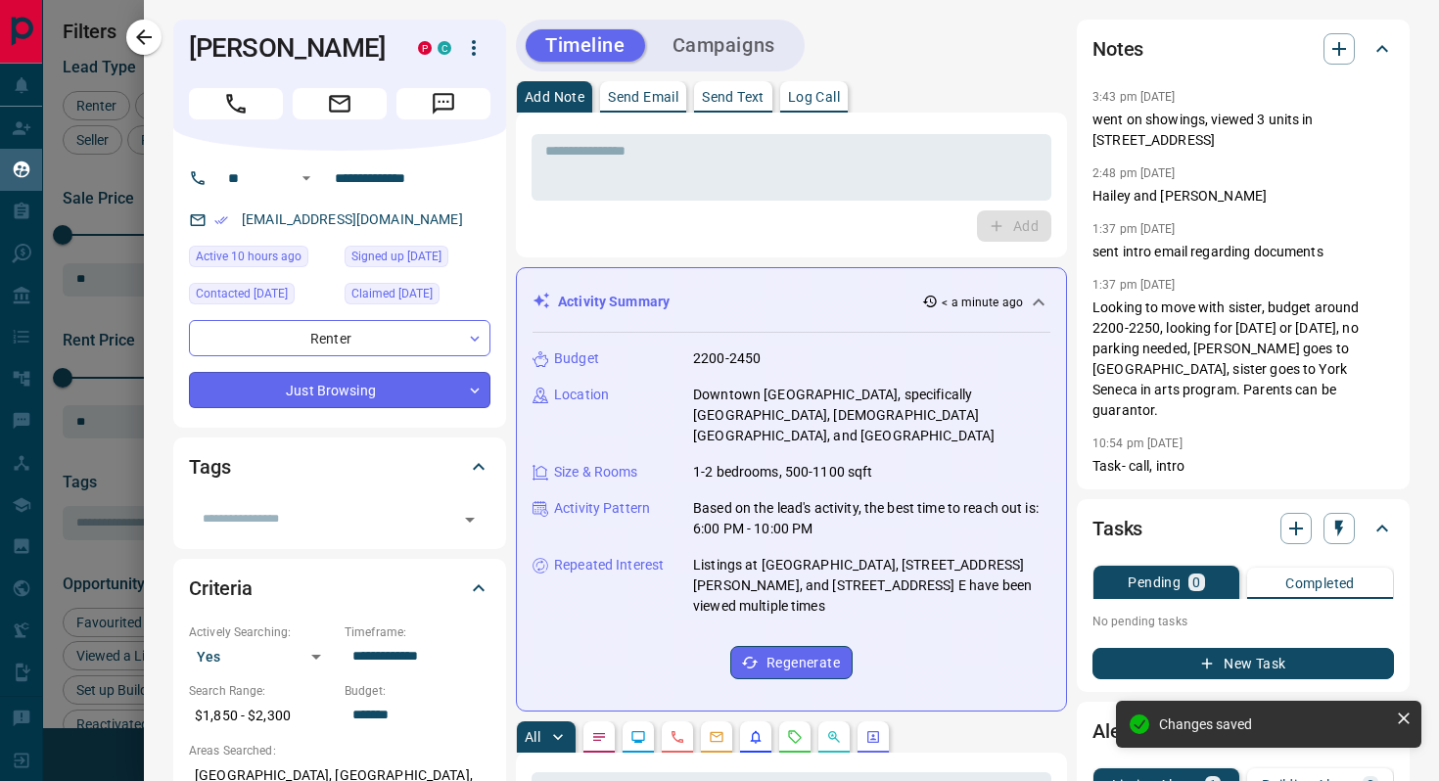
click at [241, 390] on body "Lead Transfers Claim Leads My Leads Tasks Opportunities Deals Campaigns Automat…" at bounding box center [719, 378] width 1439 height 757
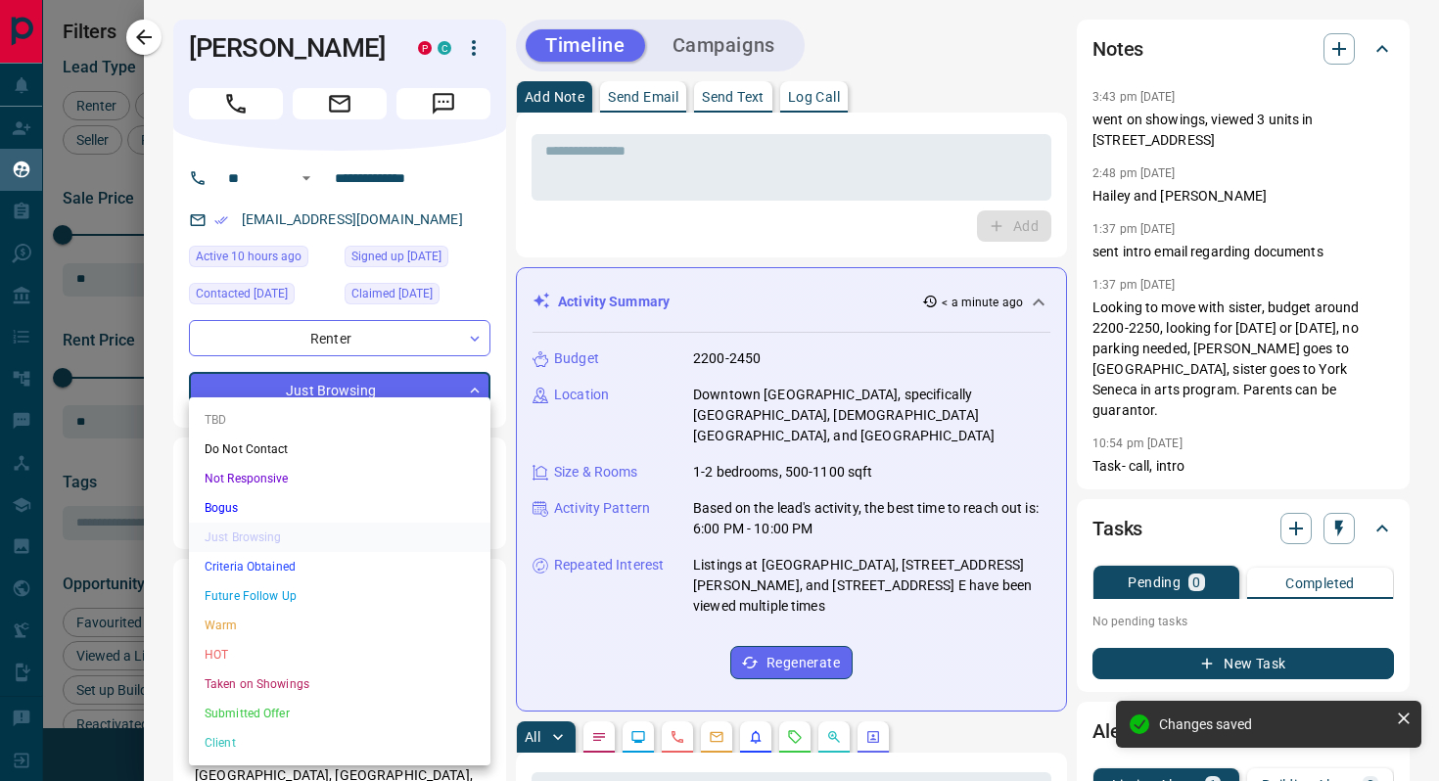
click at [258, 589] on li "Future Follow Up" at bounding box center [340, 596] width 302 height 29
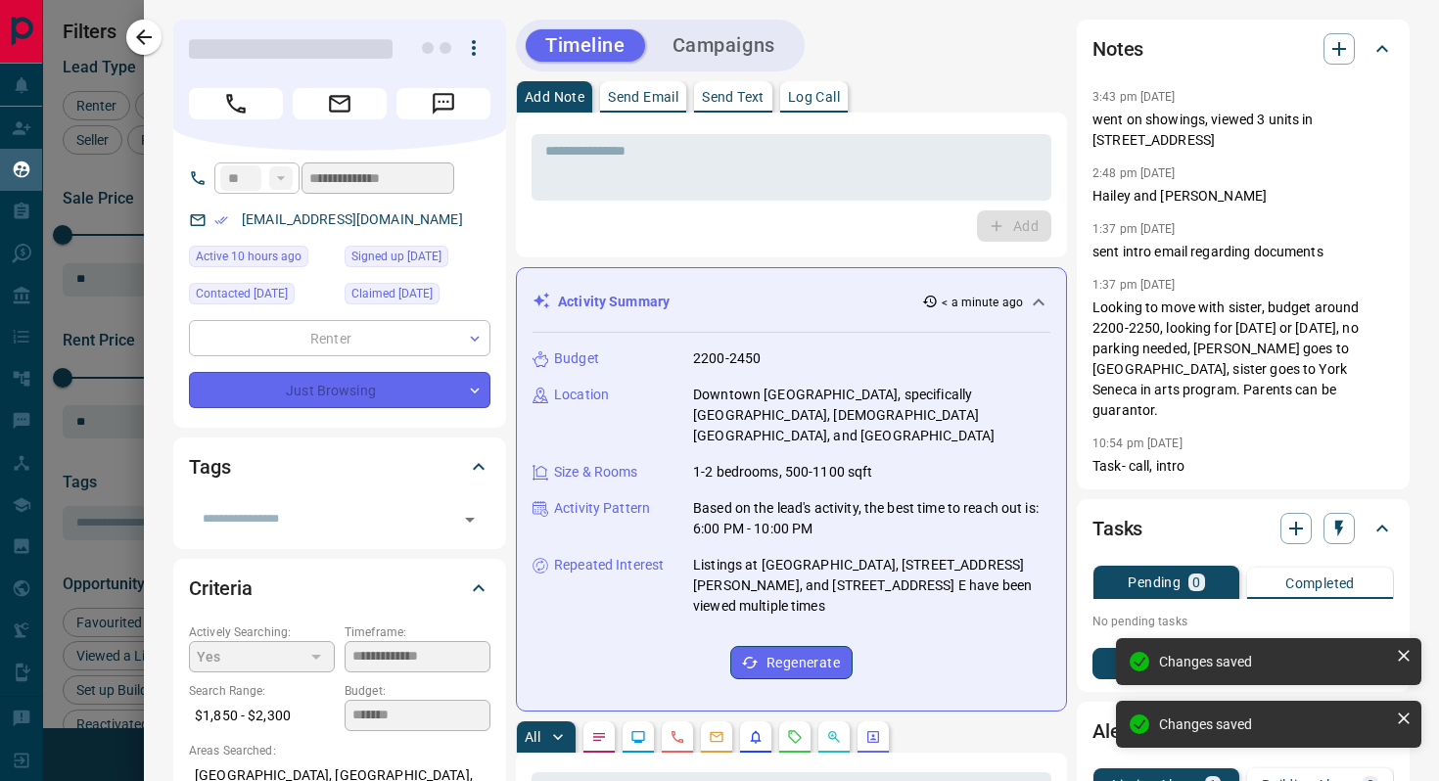
type input "*"
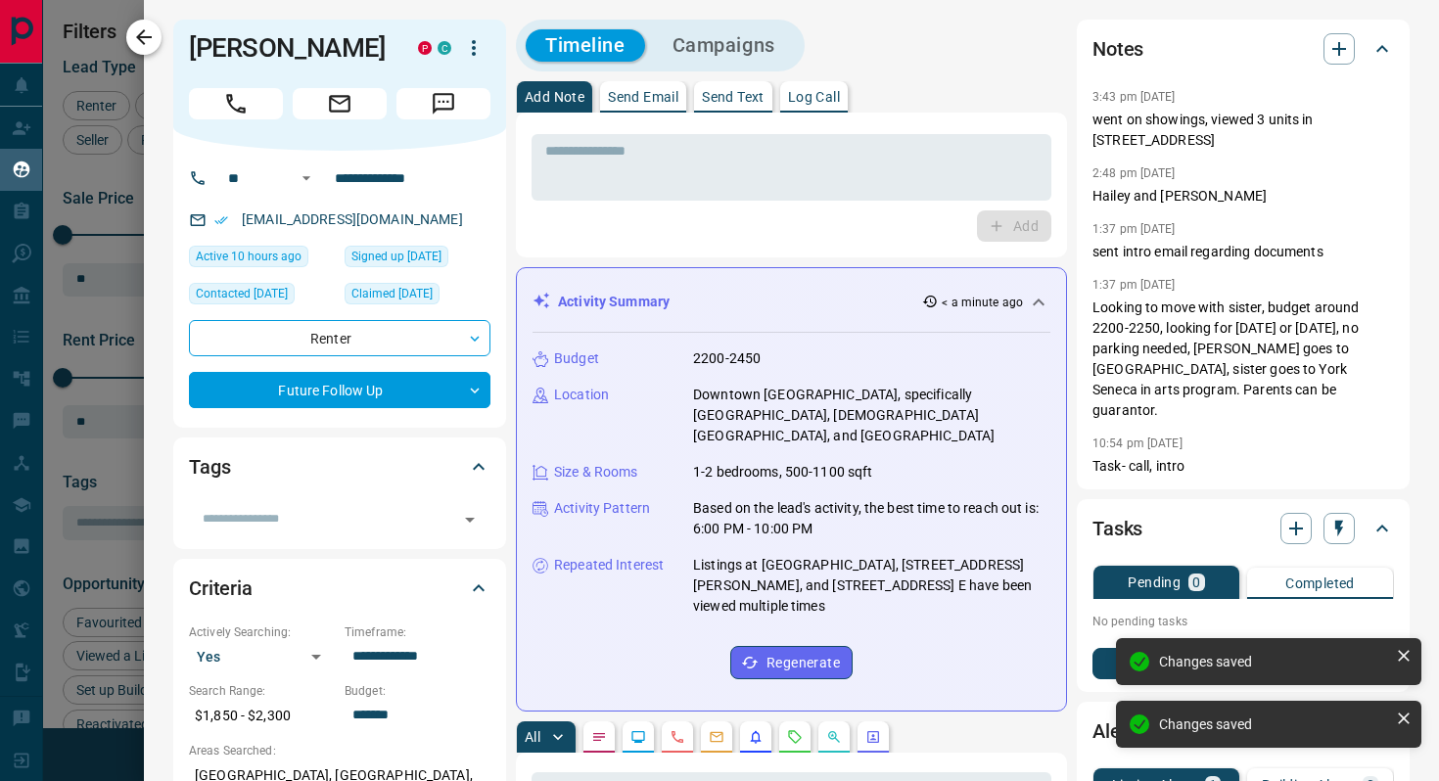
click at [140, 36] on icon "button" at bounding box center [144, 37] width 16 height 16
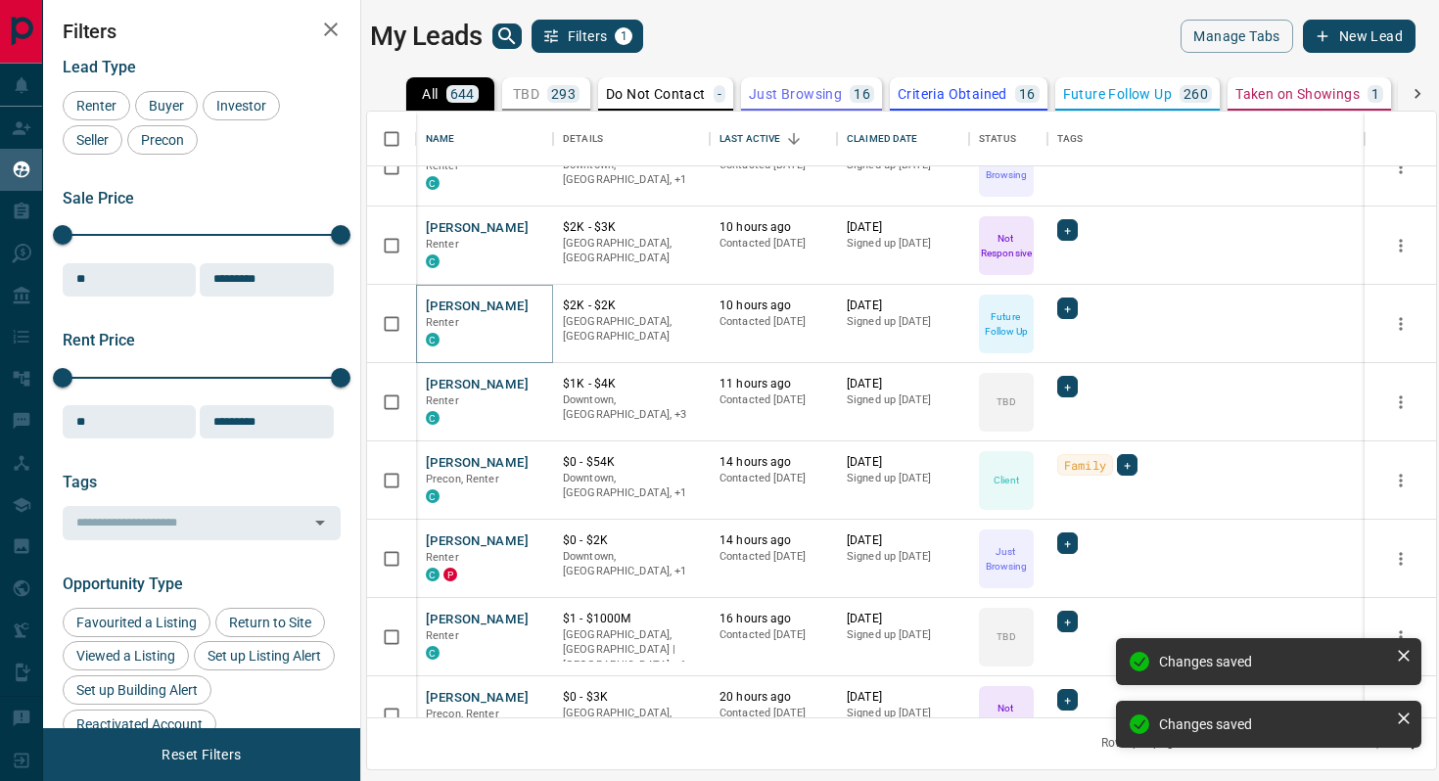
scroll to position [439, 0]
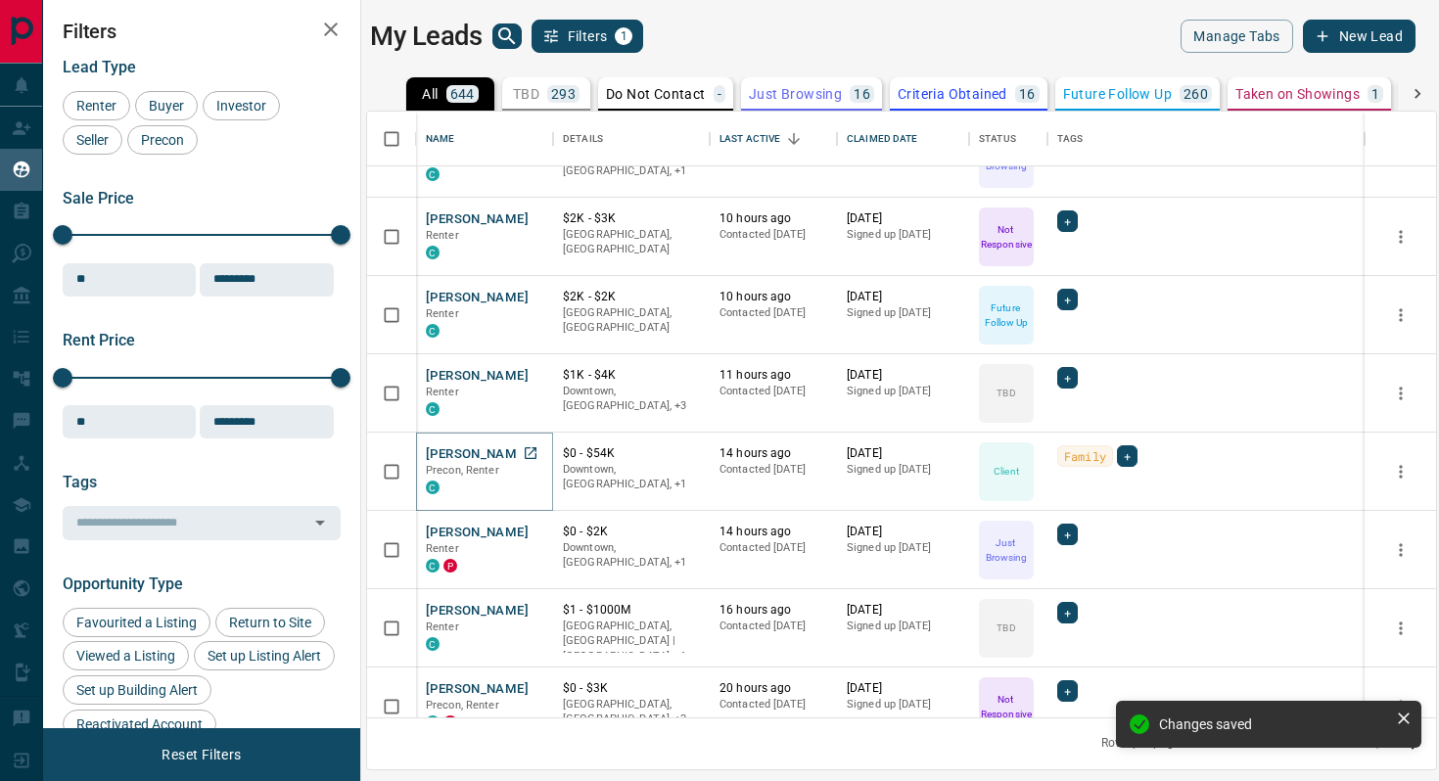
click at [471, 451] on button "[PERSON_NAME]" at bounding box center [477, 454] width 103 height 19
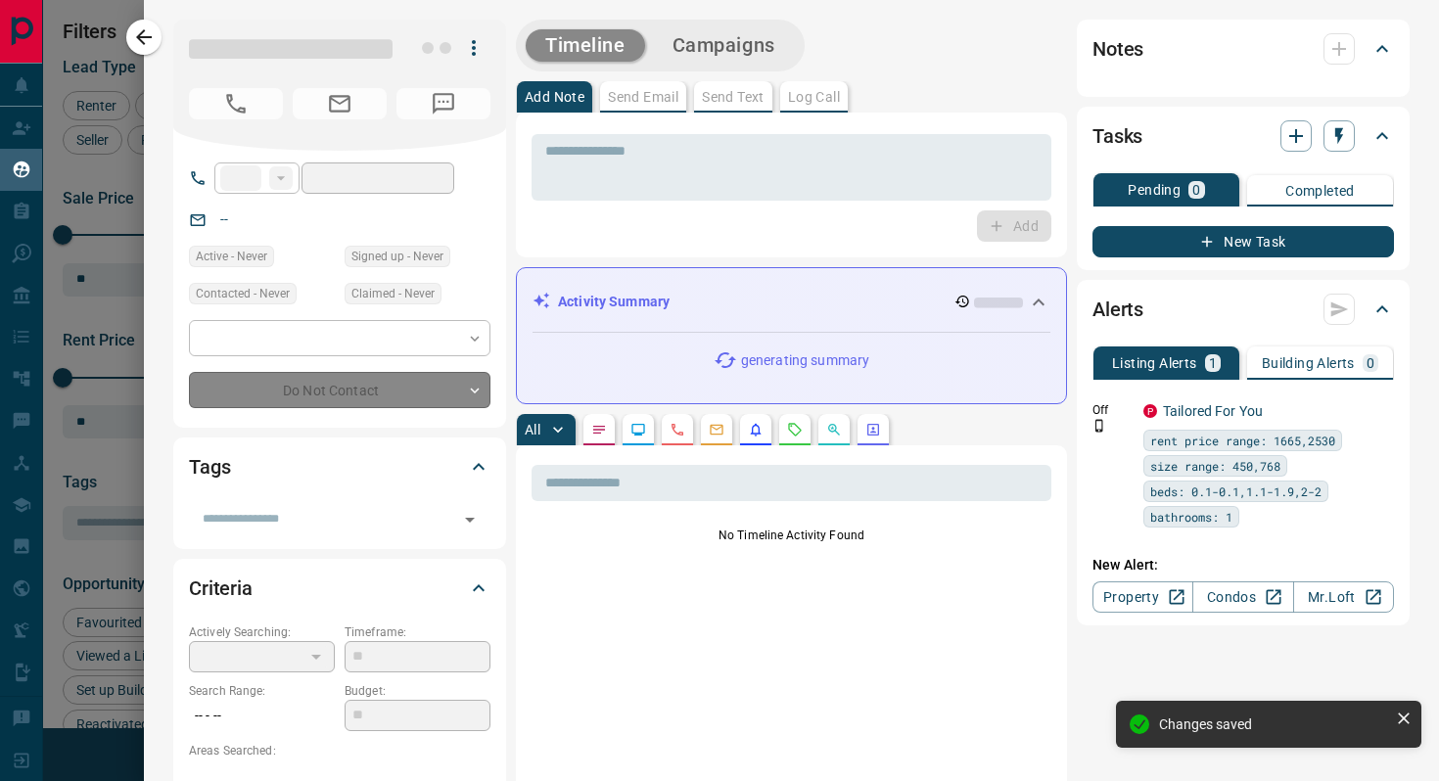
type input "**"
type input "**********"
type input "**"
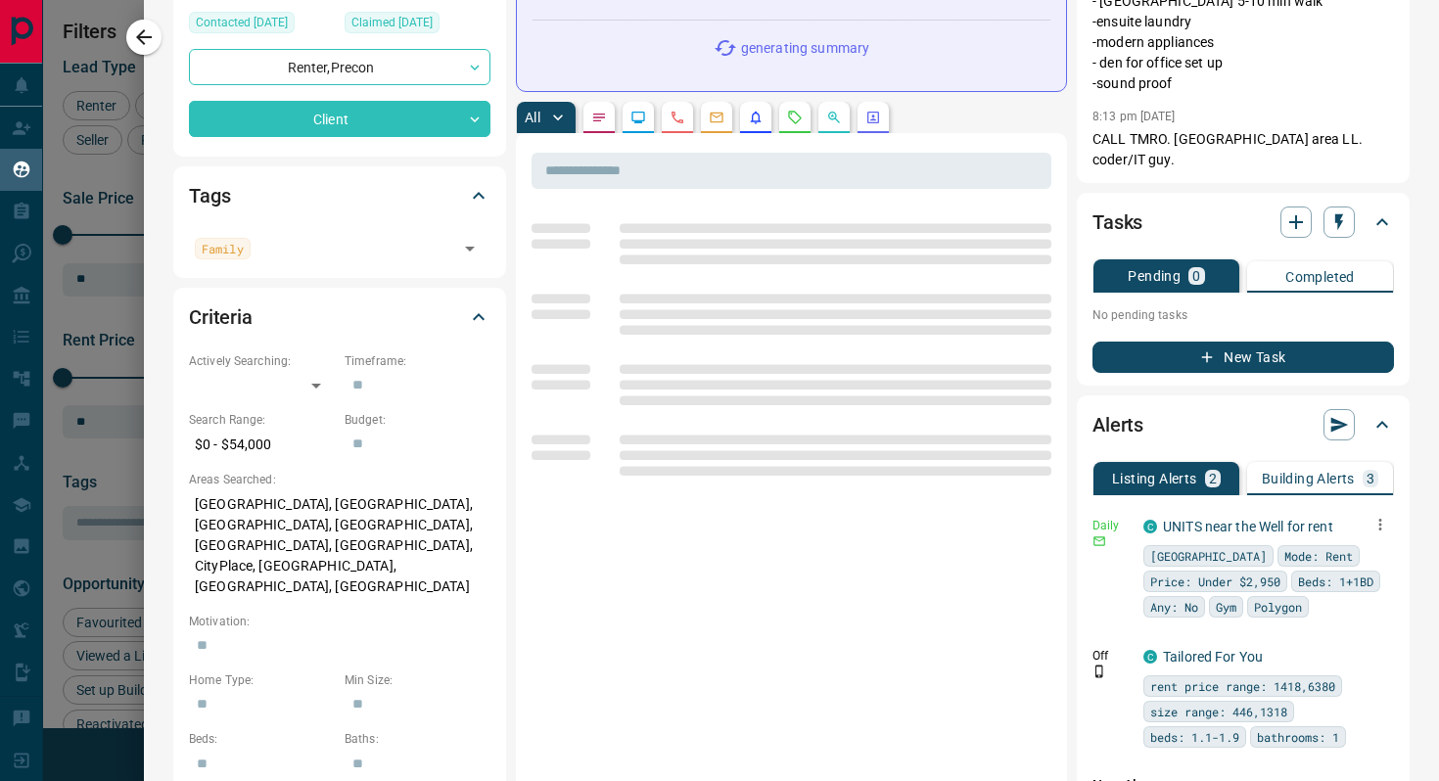
scroll to position [422, 0]
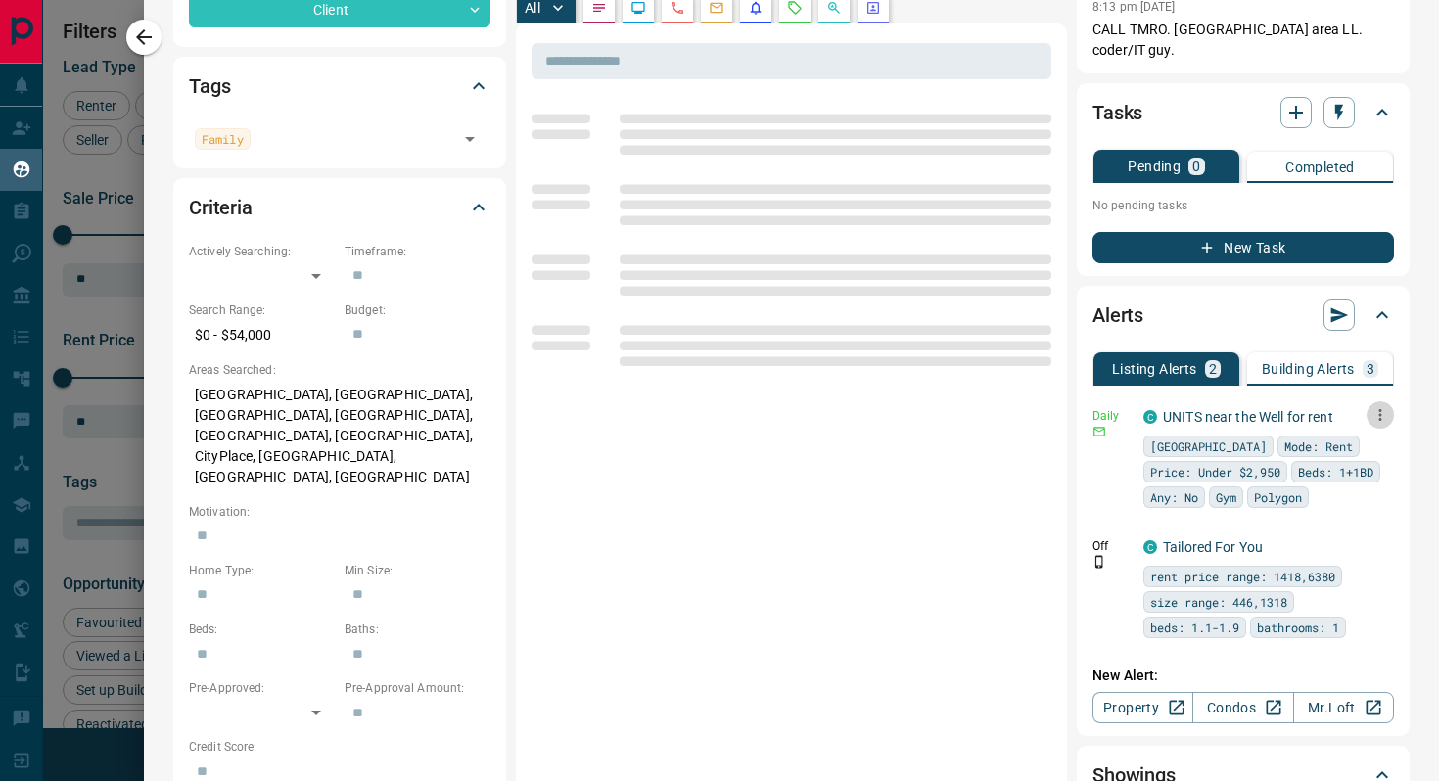
click at [1379, 409] on icon "button" at bounding box center [1380, 415] width 3 height 12
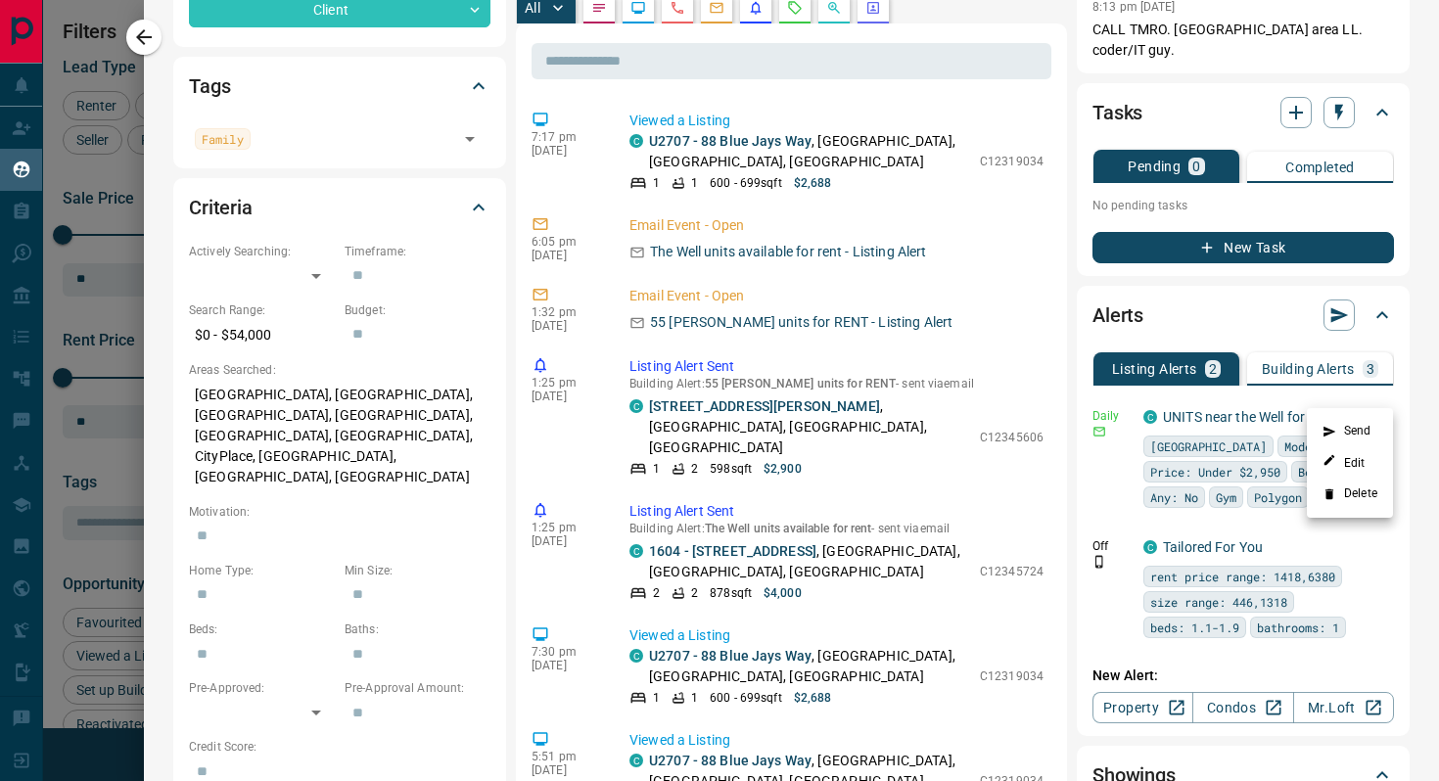
click at [1357, 494] on li "Delete" at bounding box center [1350, 494] width 86 height 31
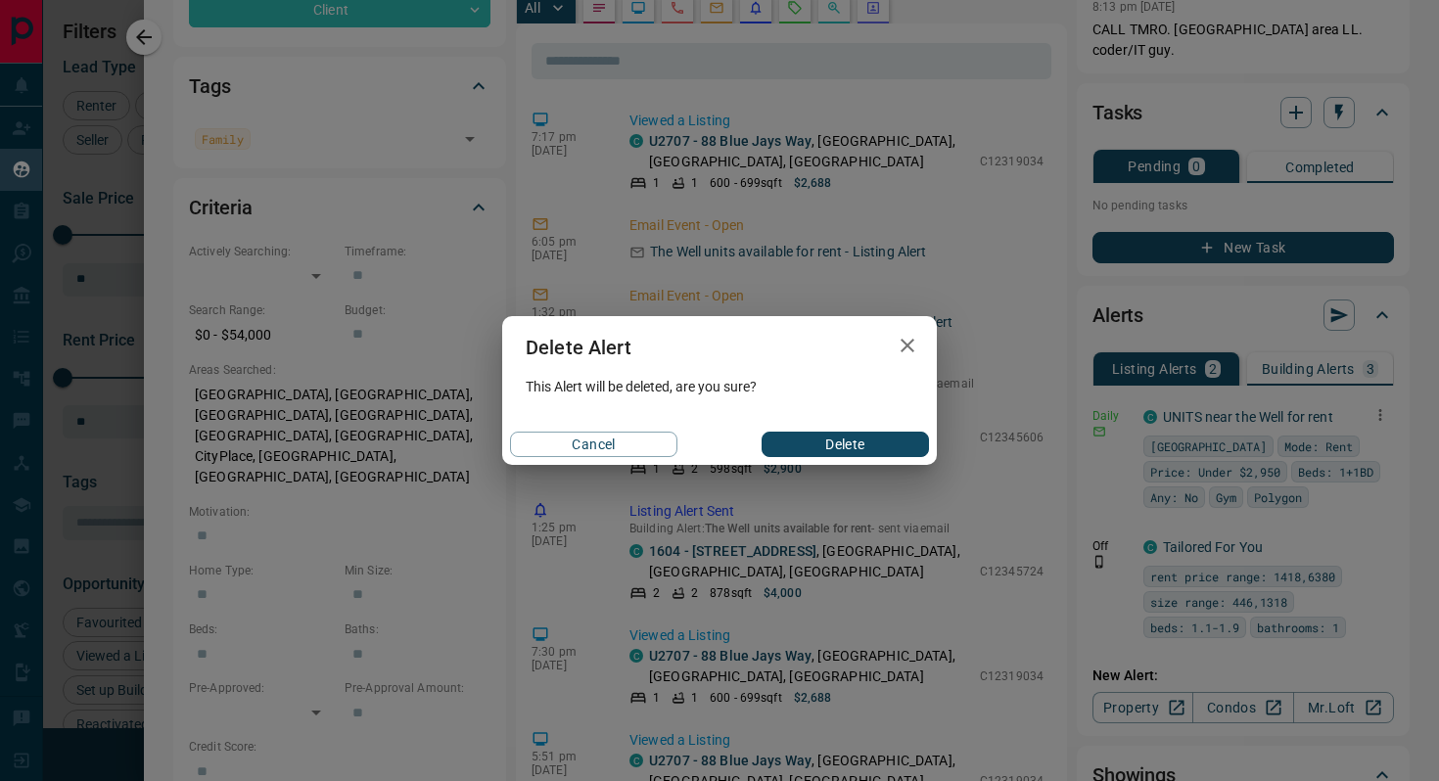
click at [892, 444] on button "Delete" at bounding box center [845, 444] width 167 height 25
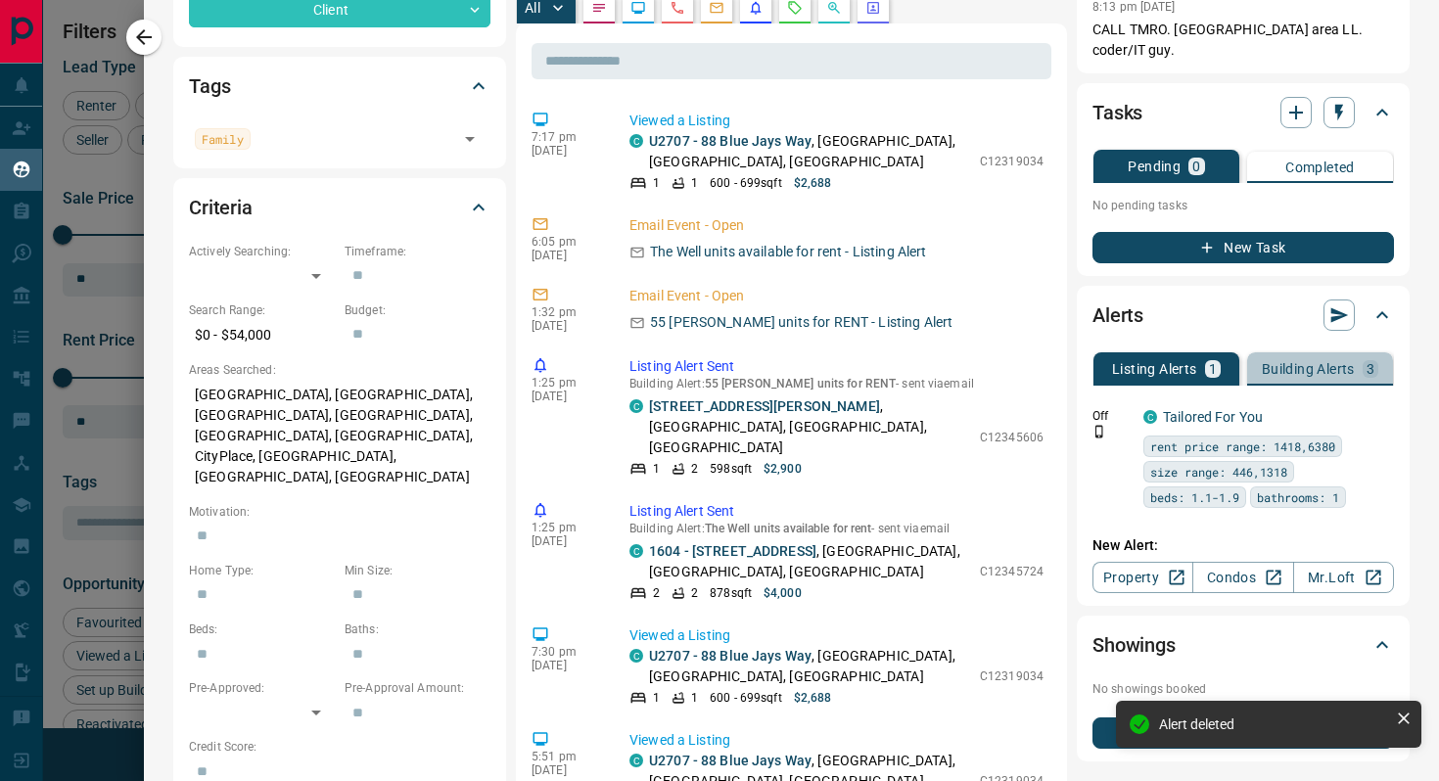
click at [1365, 352] on button "Building Alerts 3" at bounding box center [1320, 368] width 146 height 33
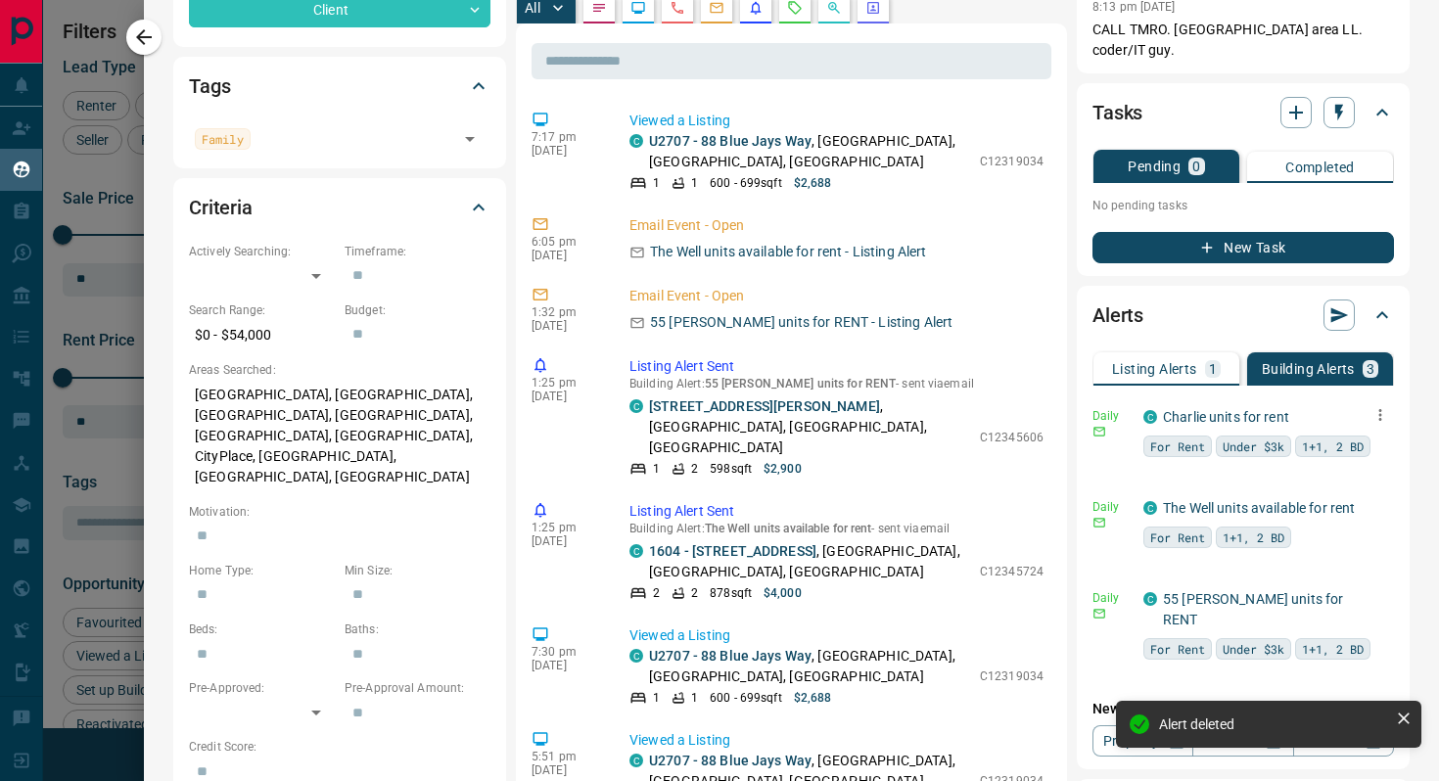
click at [1381, 406] on icon "button" at bounding box center [1381, 415] width 18 height 18
click at [1364, 503] on li "Delete" at bounding box center [1350, 494] width 86 height 31
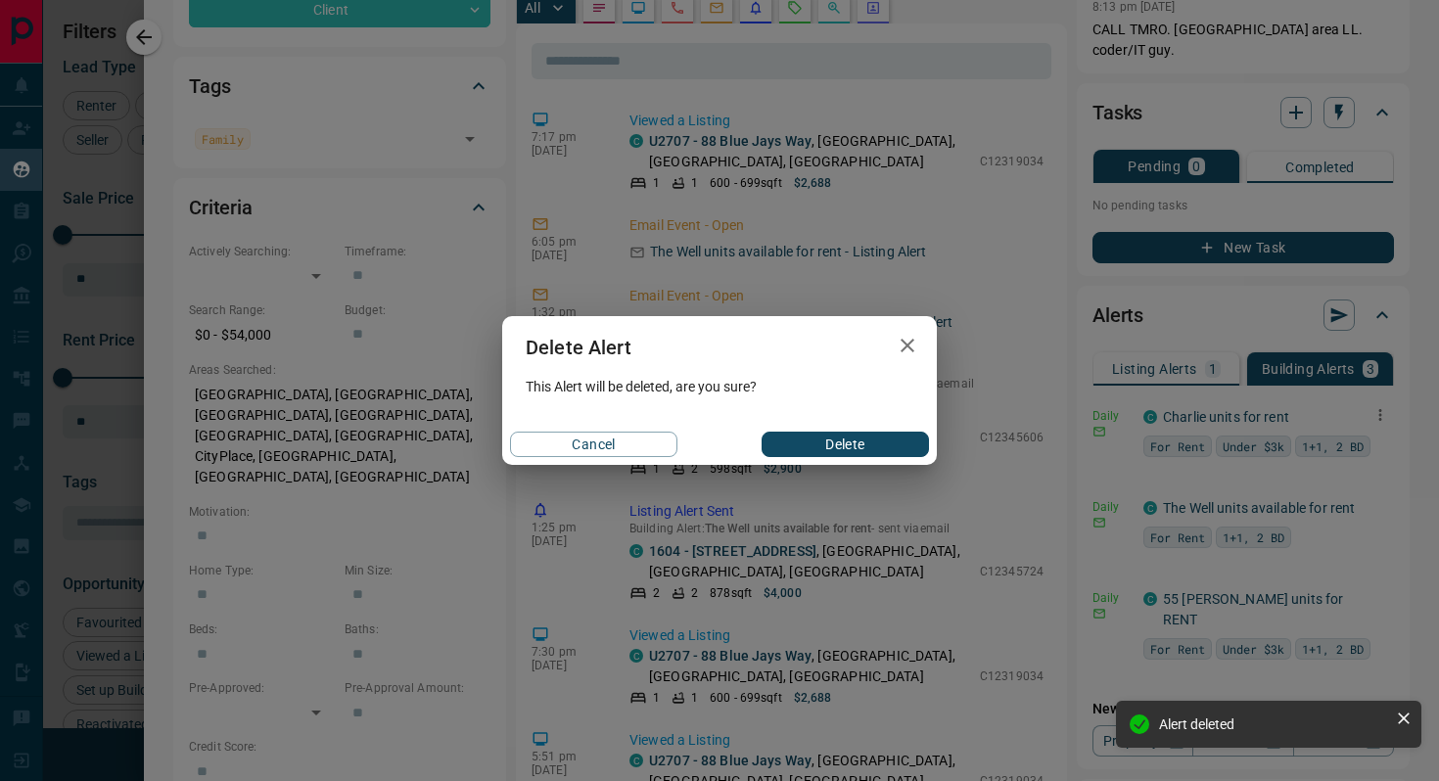
click at [796, 439] on button "Delete" at bounding box center [845, 444] width 167 height 25
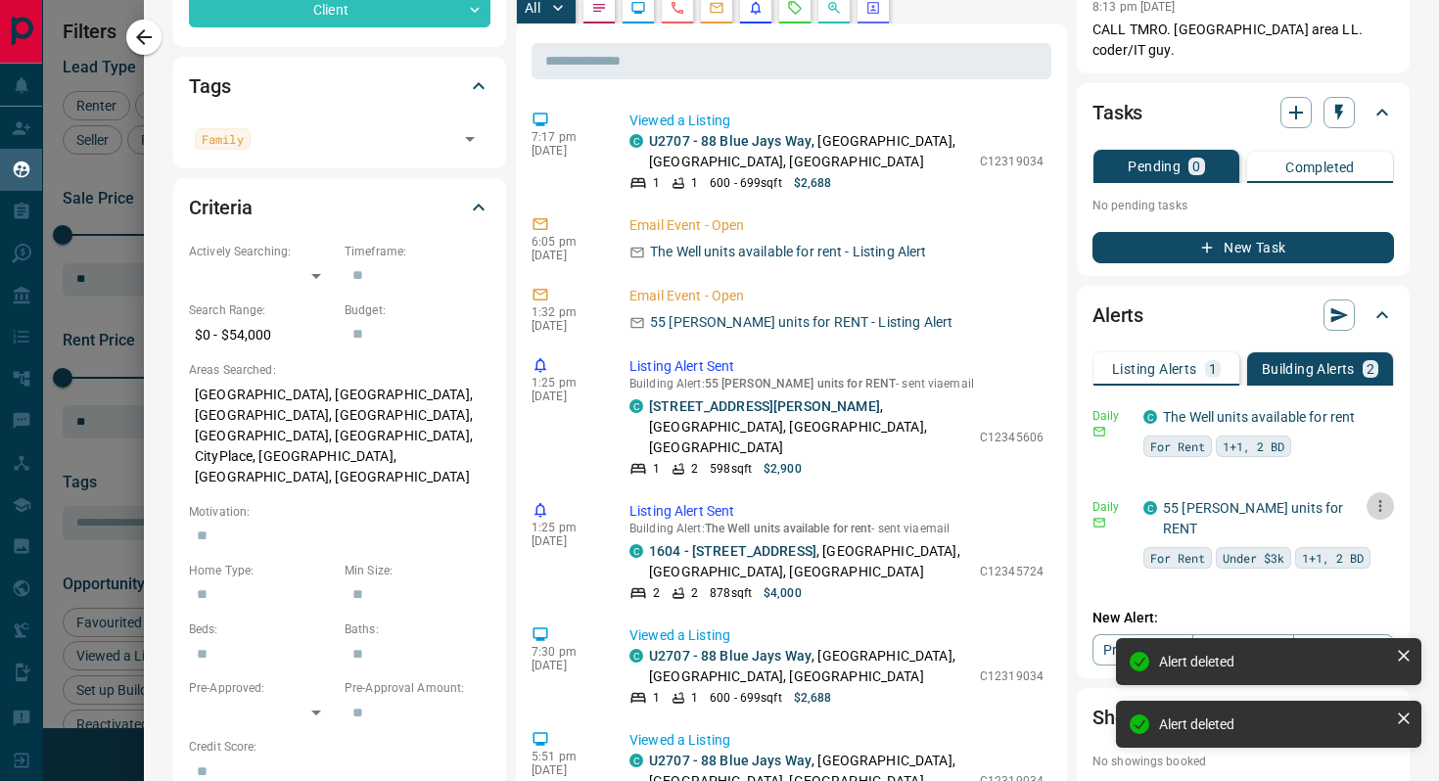
click at [1382, 497] on icon "button" at bounding box center [1381, 506] width 18 height 18
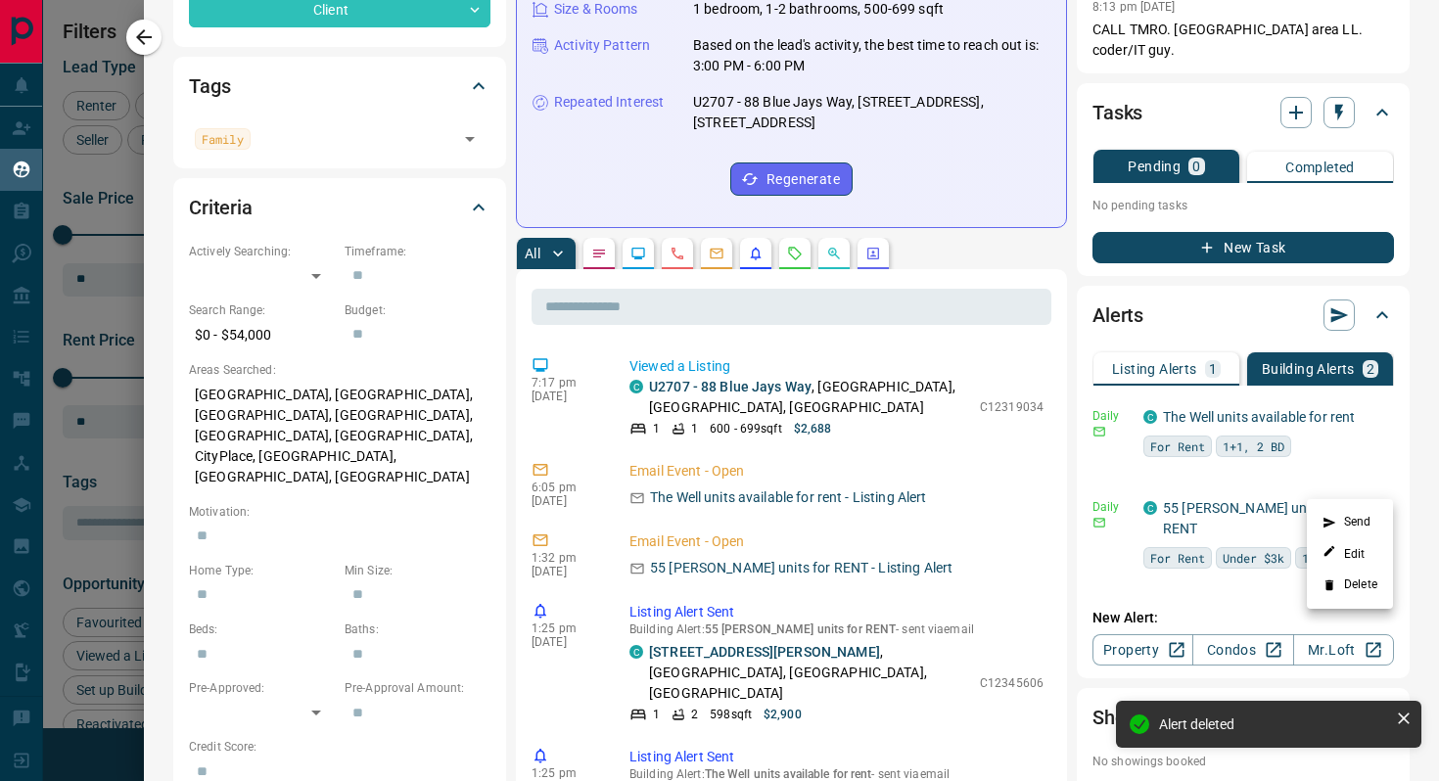
click at [1343, 584] on li "Delete" at bounding box center [1350, 585] width 86 height 31
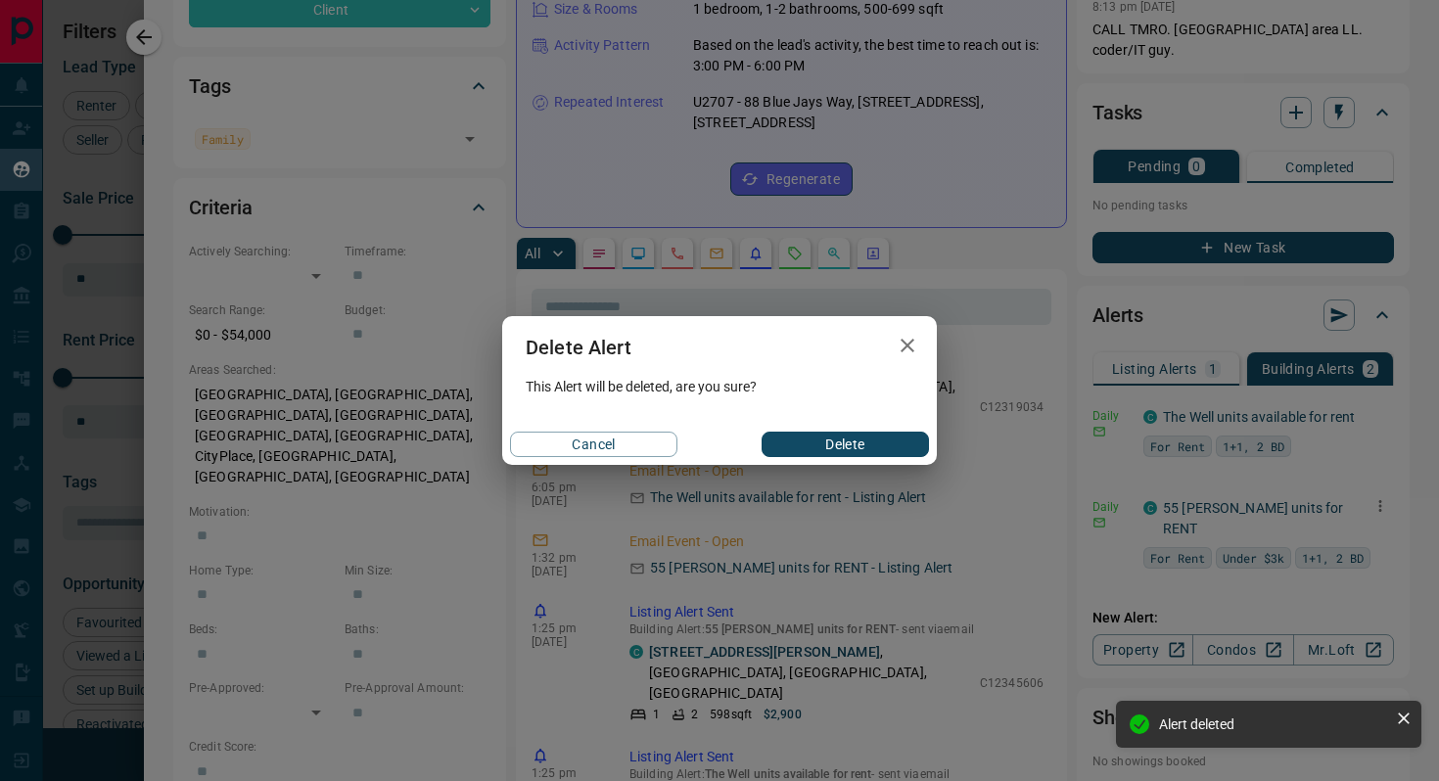
click at [791, 447] on button "Delete" at bounding box center [845, 444] width 167 height 25
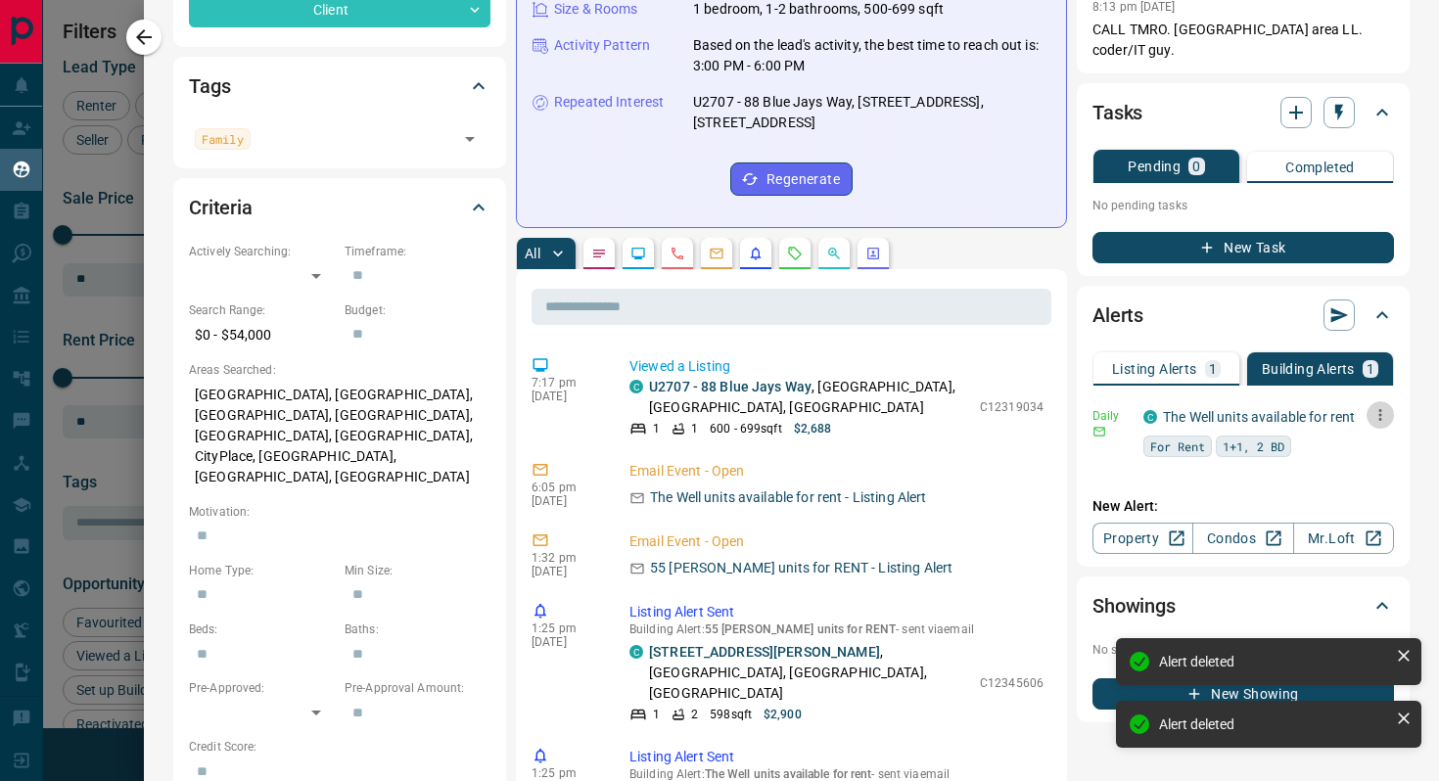
click at [1380, 409] on icon "button" at bounding box center [1380, 415] width 3 height 12
click at [1337, 497] on li "Delete" at bounding box center [1350, 494] width 86 height 31
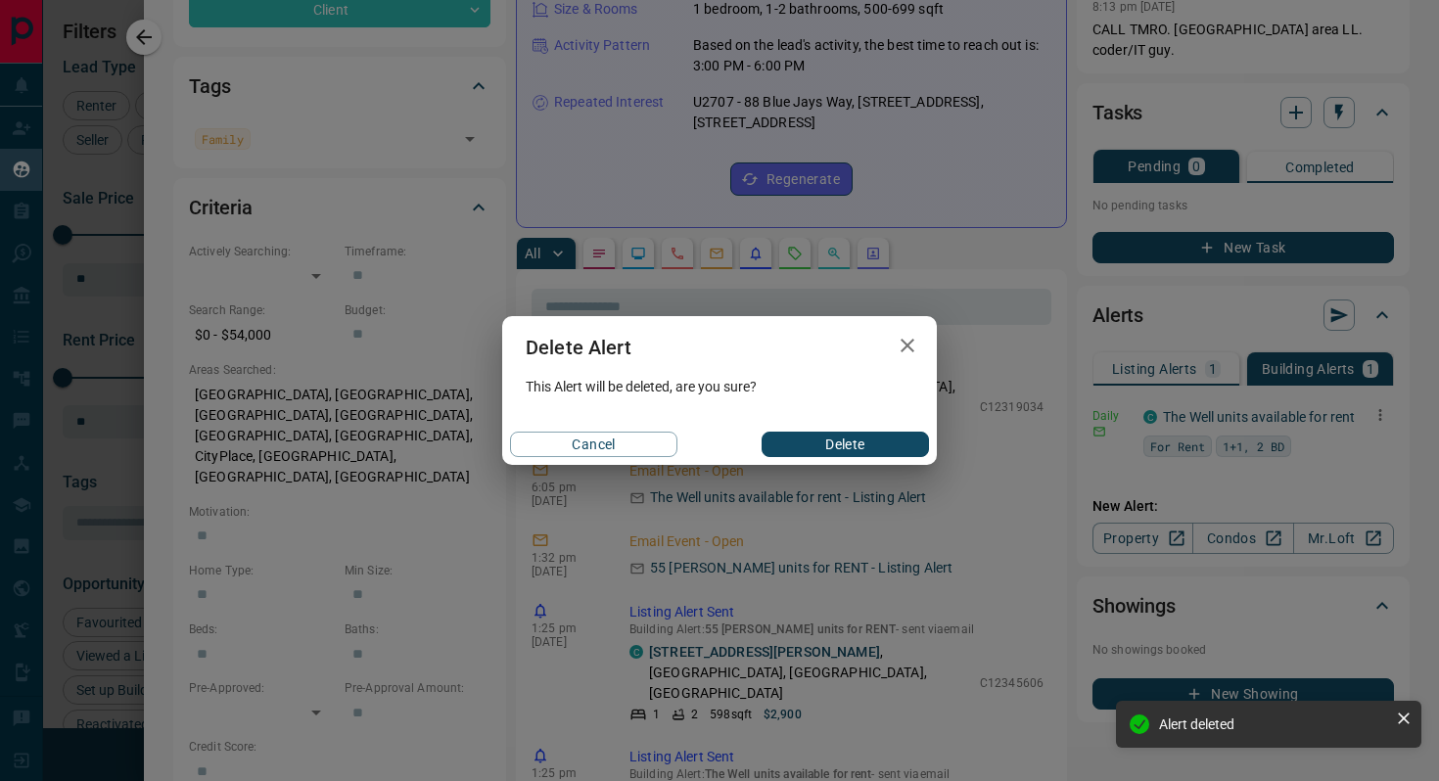
click at [816, 447] on button "Delete" at bounding box center [845, 444] width 167 height 25
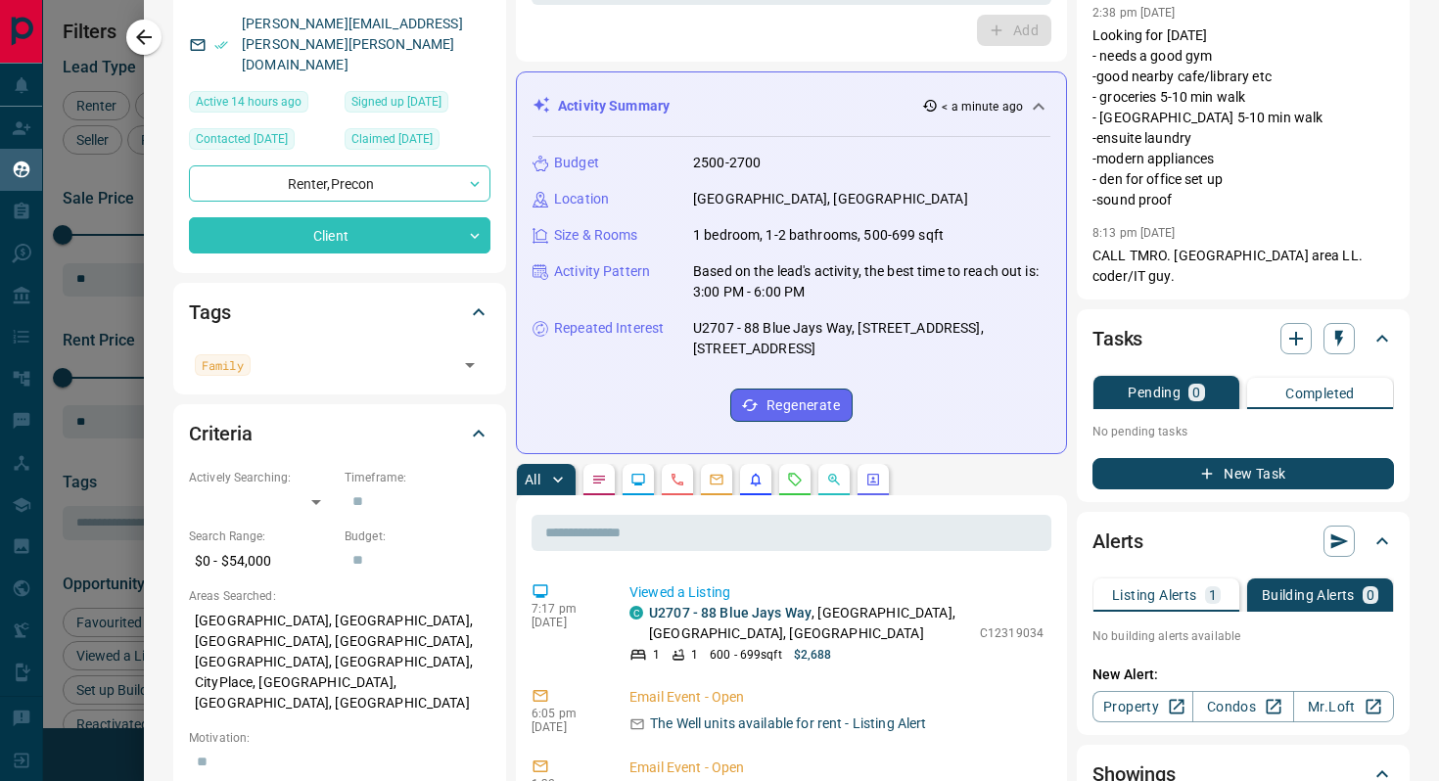
scroll to position [479, 0]
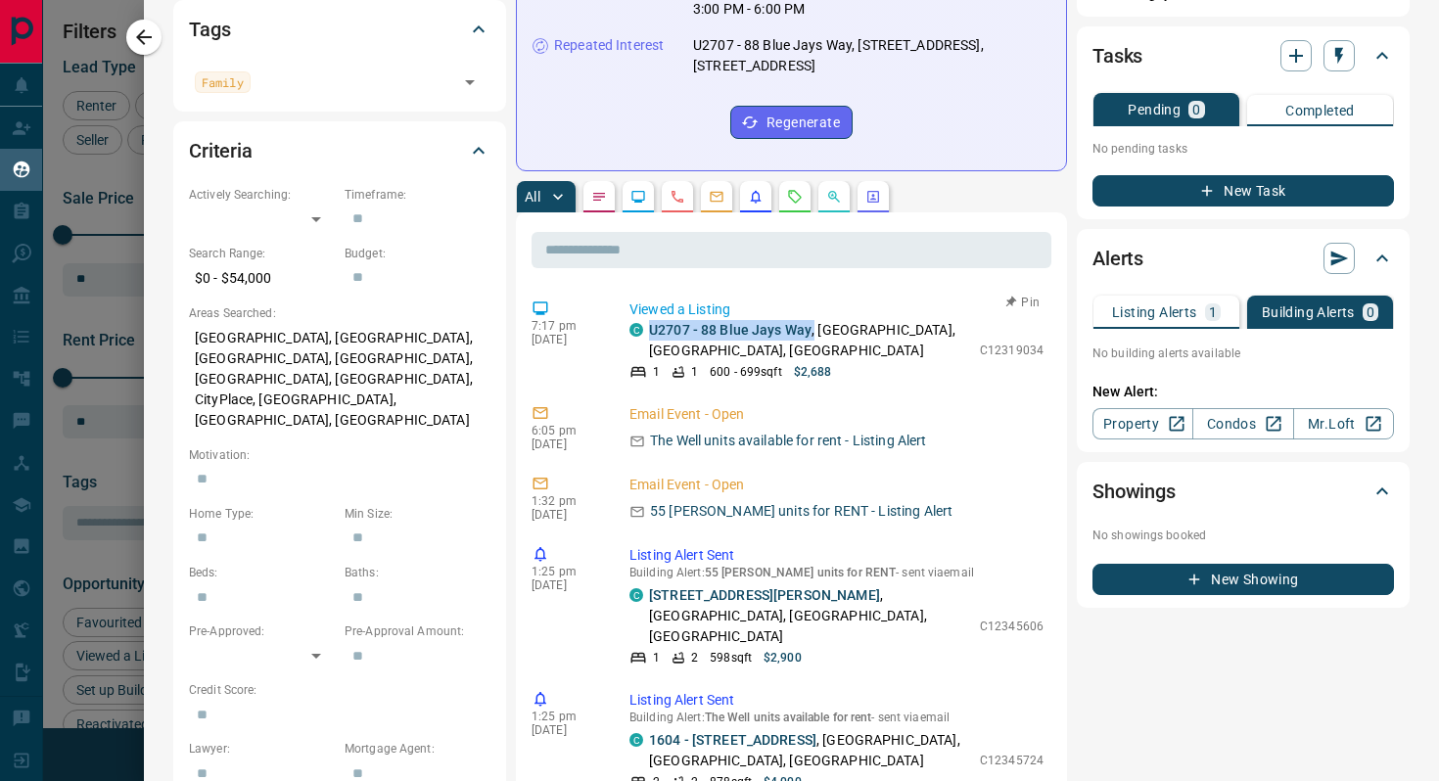
copy p "U2707 - 88 Blue Jays Way ,"
drag, startPoint x: 816, startPoint y: 332, endPoint x: 647, endPoint y: 330, distance: 168.4
click at [646, 329] on div "C U2707 - [STREET_ADDRESS]" at bounding box center [800, 340] width 341 height 41
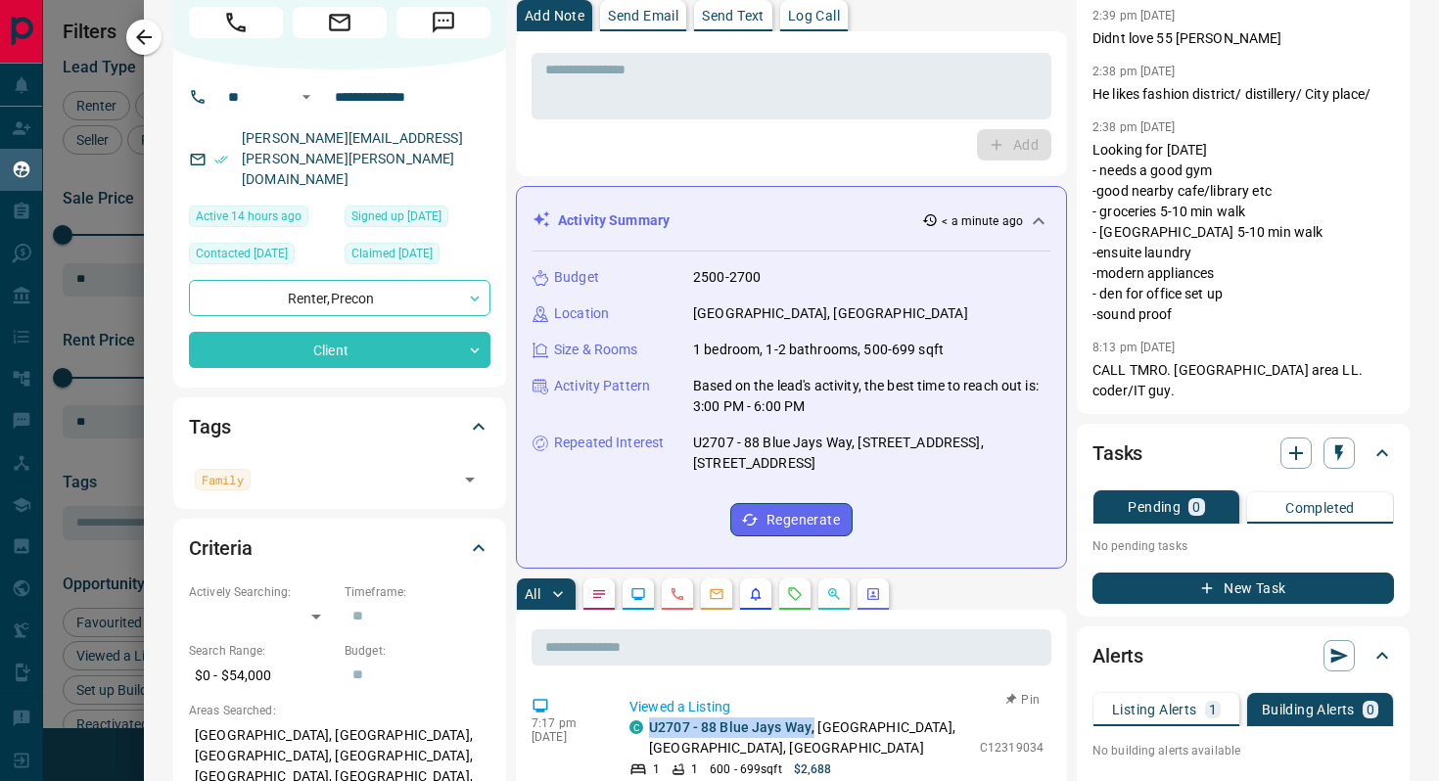
scroll to position [0, 0]
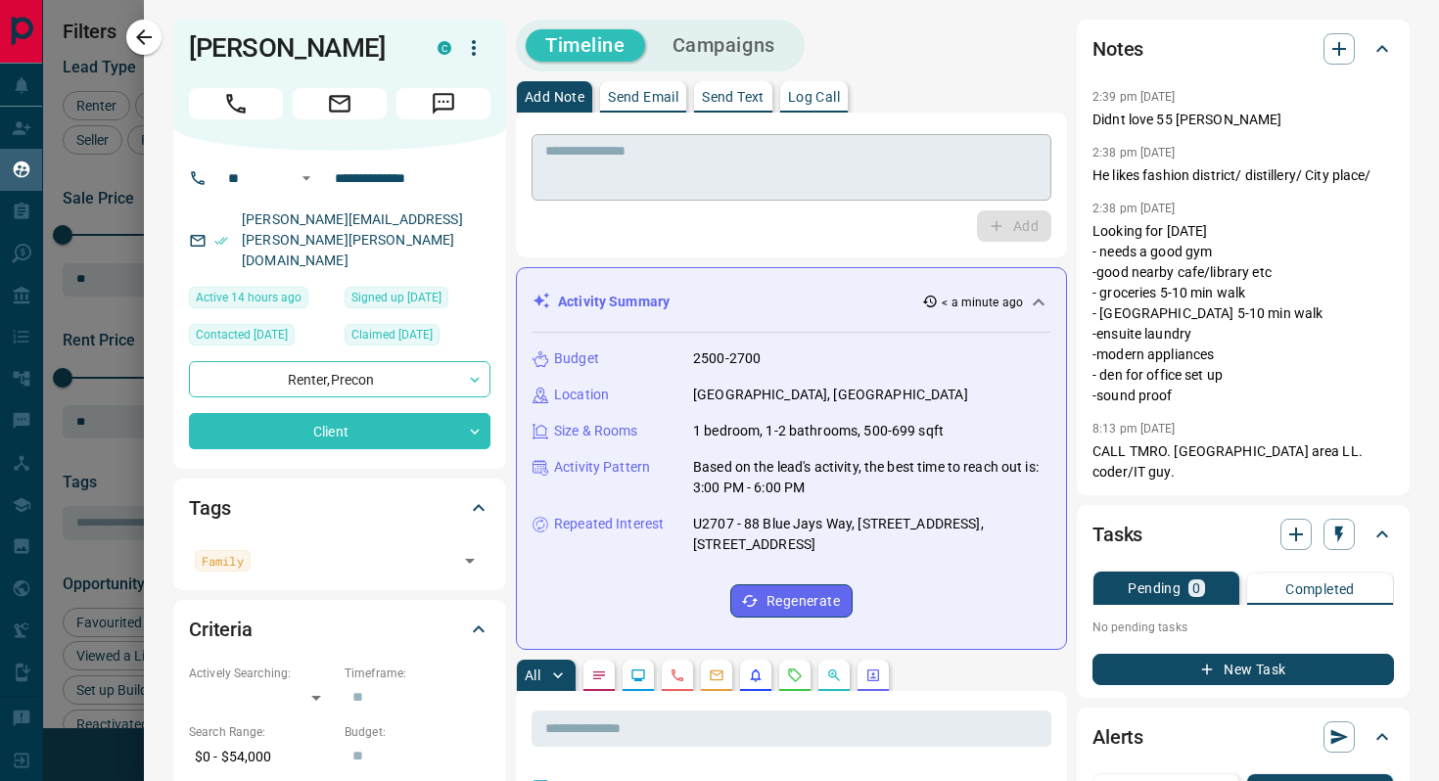
click at [706, 166] on textarea at bounding box center [791, 168] width 492 height 50
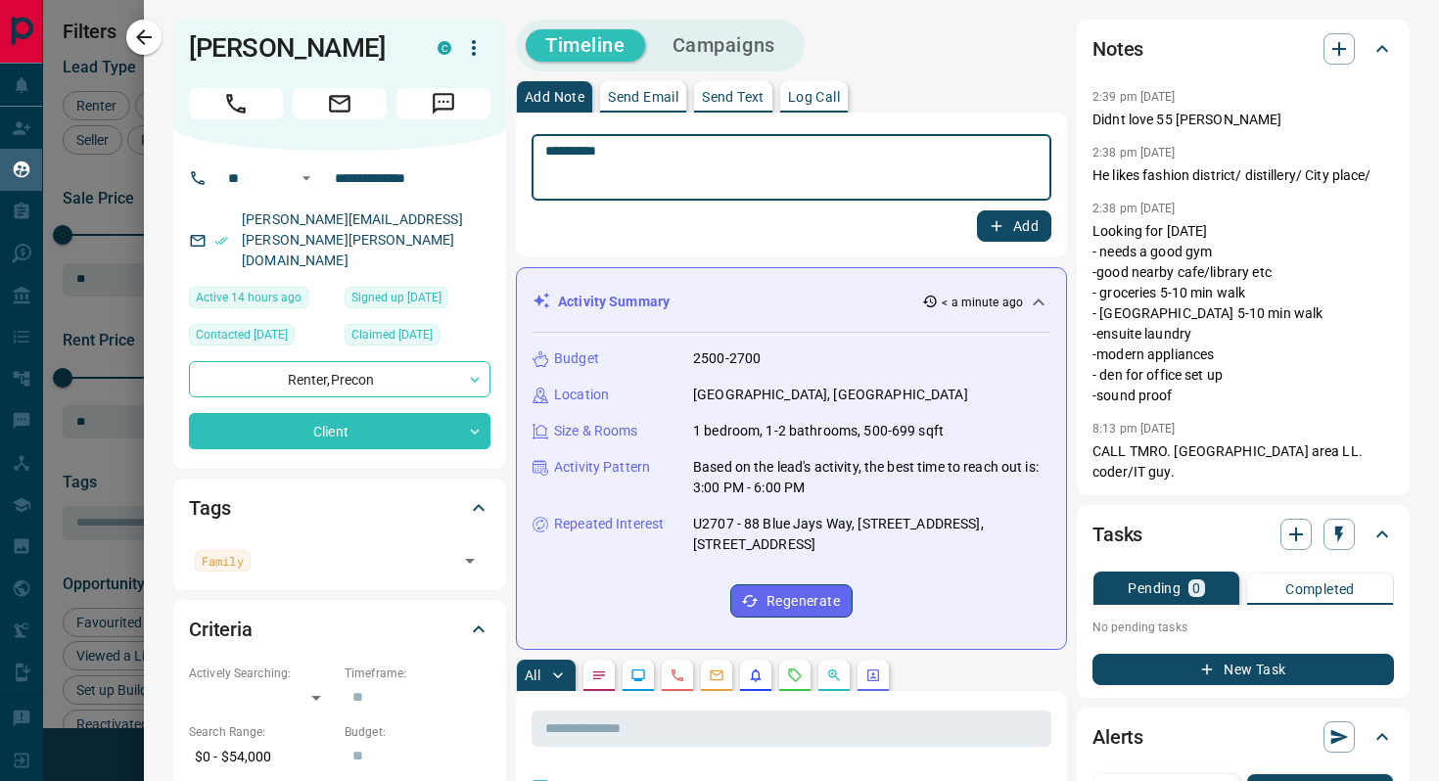
paste textarea "**********"
type textarea "**********"
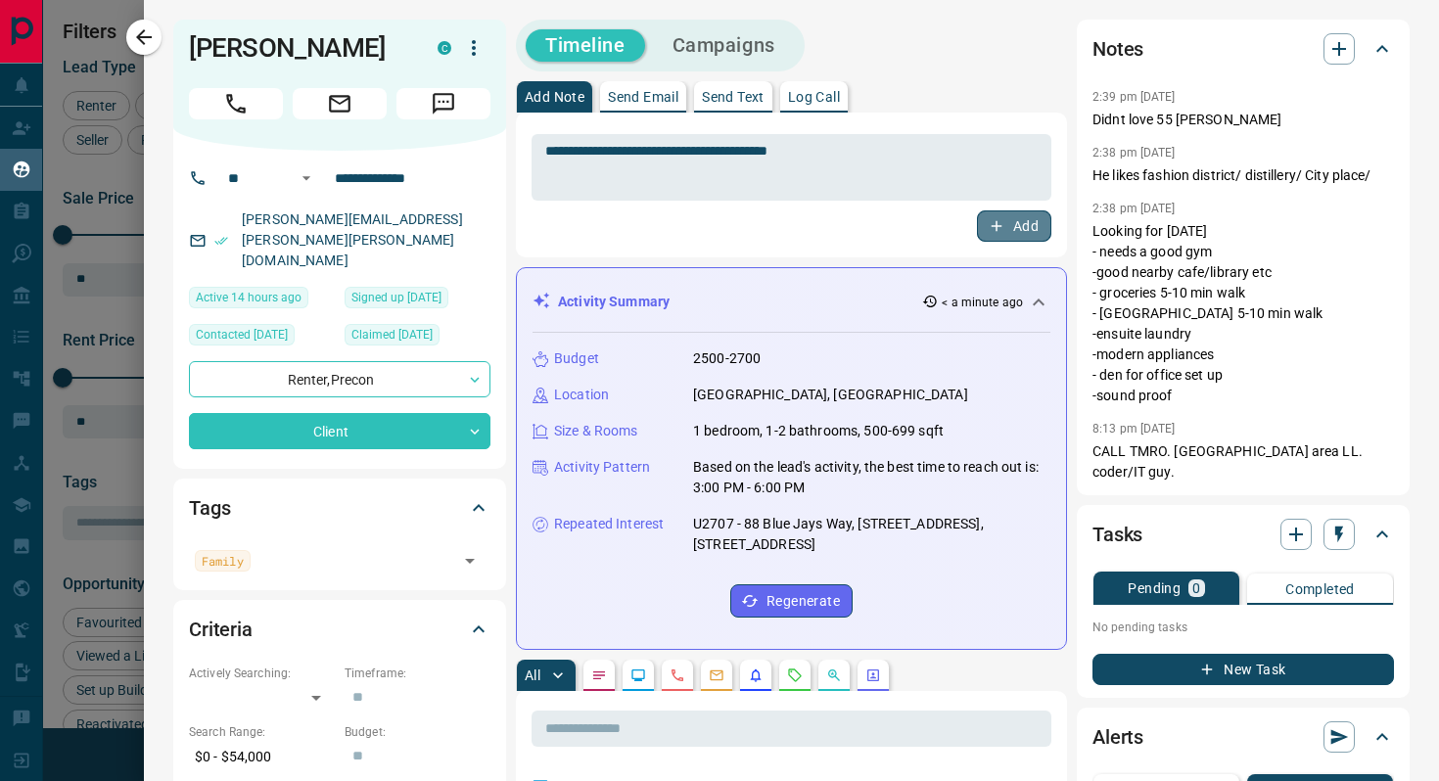
click at [1032, 233] on button "Add" at bounding box center [1014, 225] width 74 height 31
click at [146, 39] on icon "button" at bounding box center [143, 36] width 23 height 23
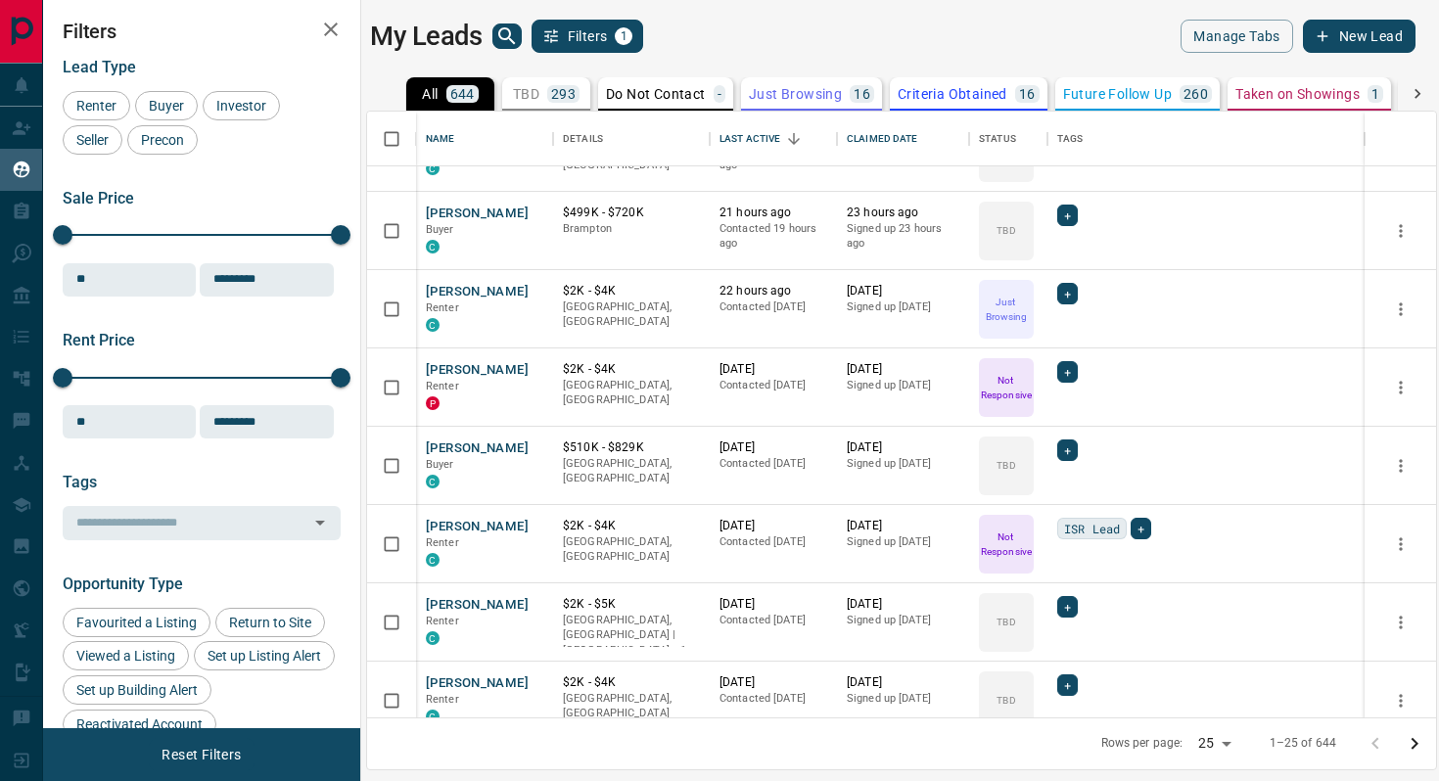
scroll to position [1103, 0]
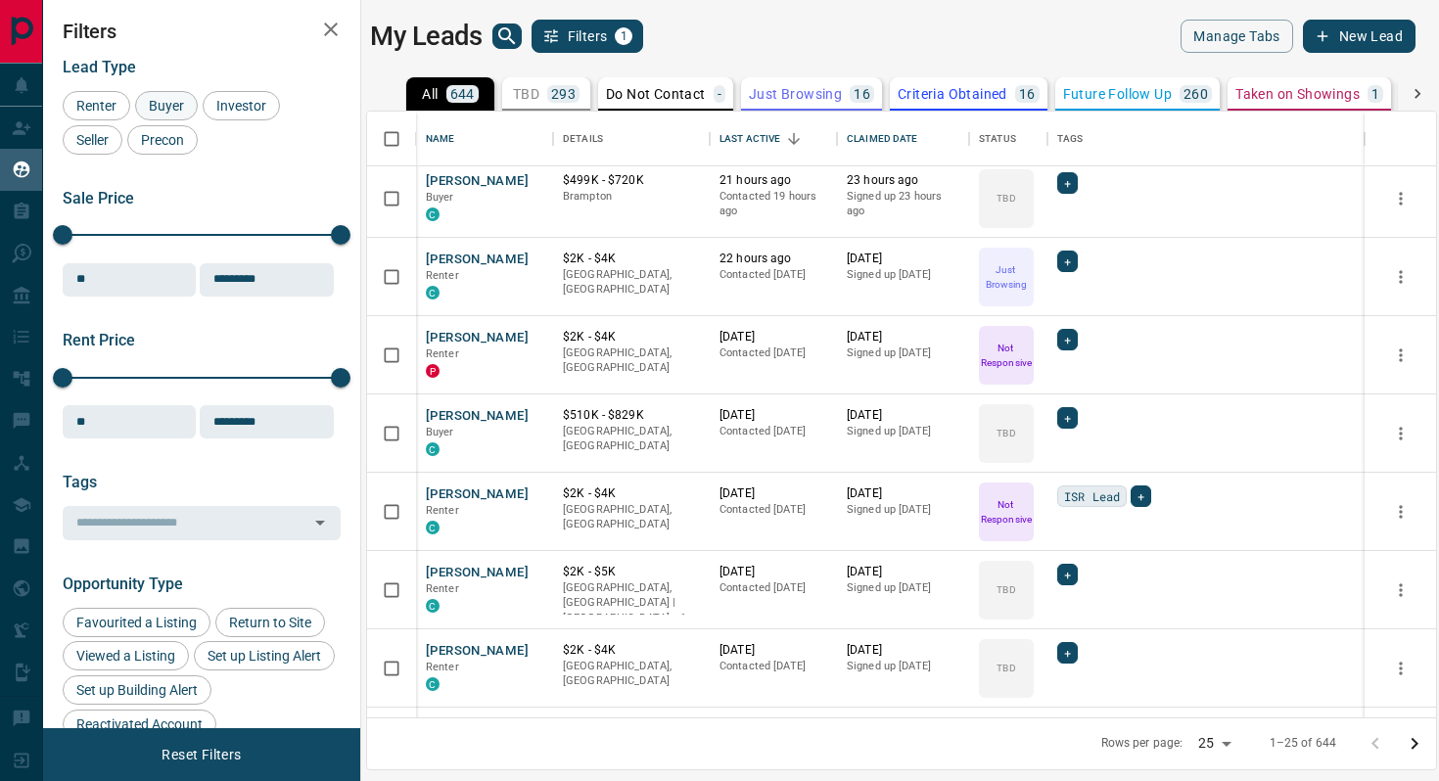
click at [160, 113] on span "Buyer" at bounding box center [166, 106] width 49 height 16
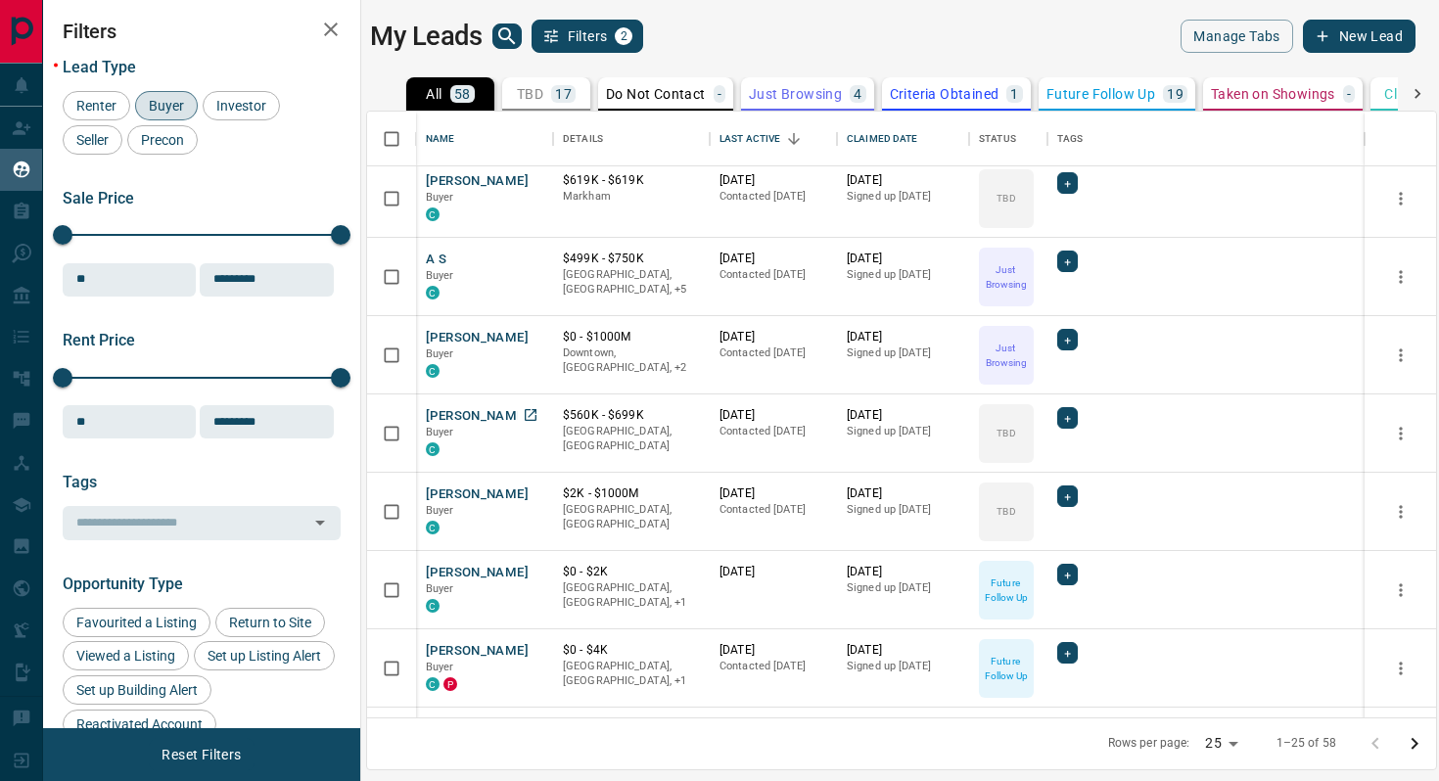
scroll to position [802, 0]
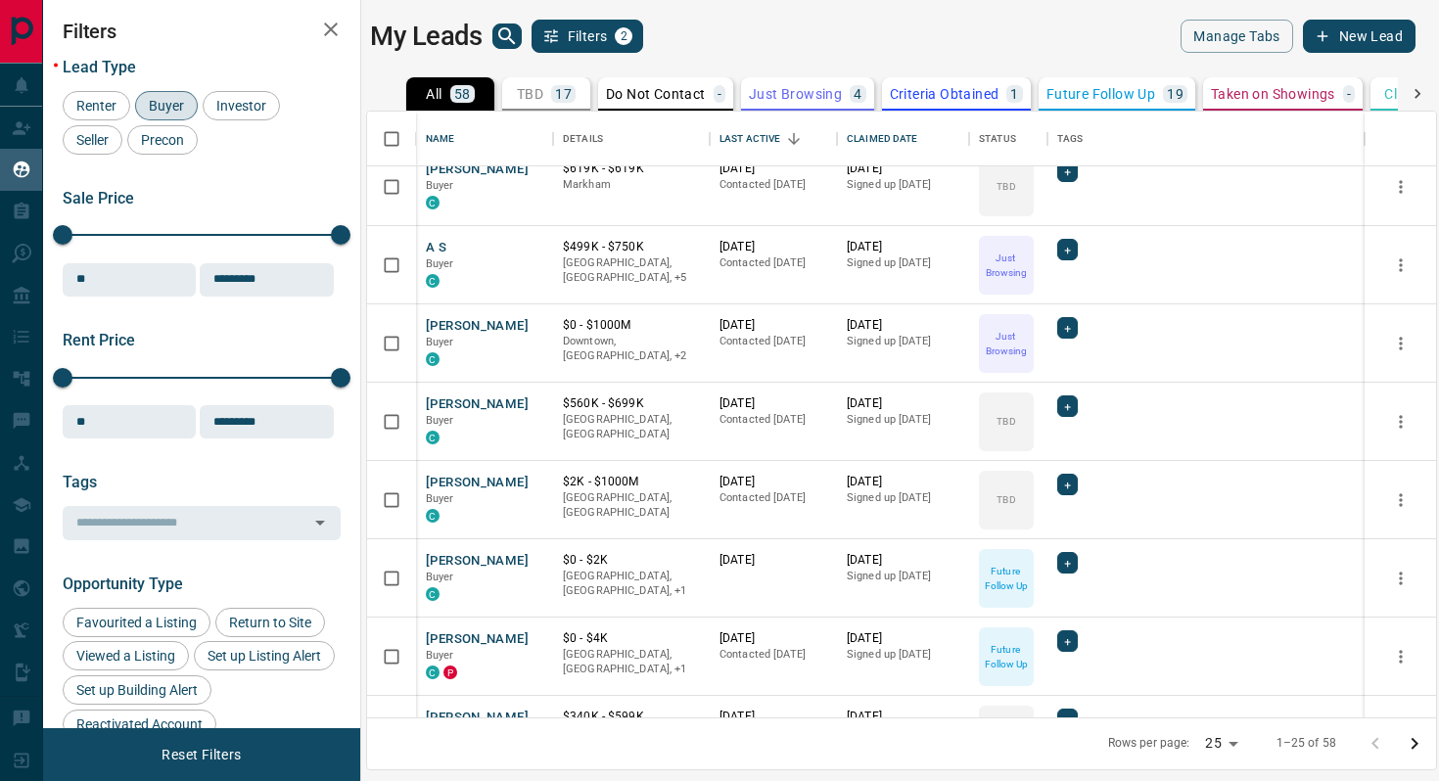
click at [515, 29] on icon "search button" at bounding box center [506, 35] width 23 height 23
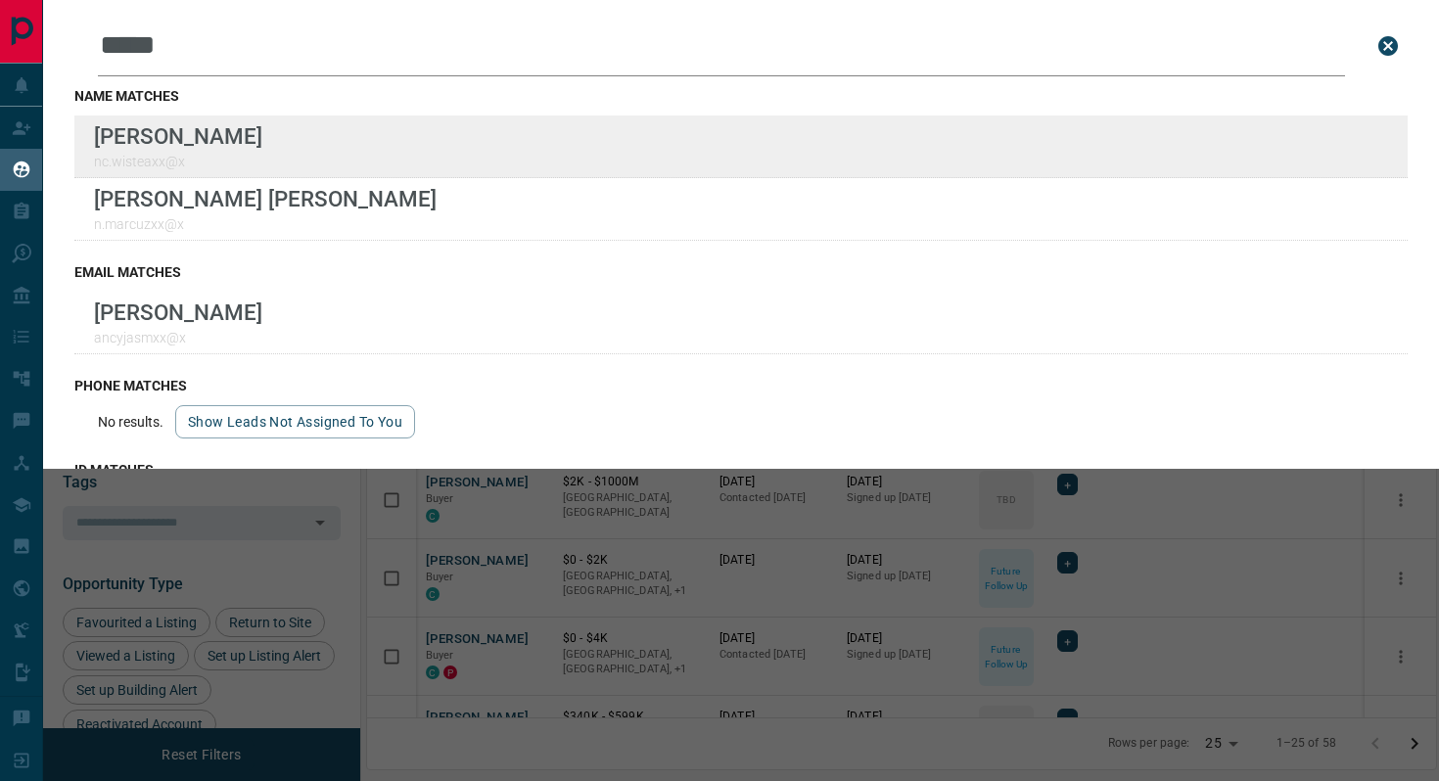
type input "*****"
click at [0, 0] on div "Lead Transfers Claim Leads My Leads Tasks Opportunities Deals Campaigns Automat…" at bounding box center [719, 378] width 1439 height 757
